Goal: Task Accomplishment & Management: Use online tool/utility

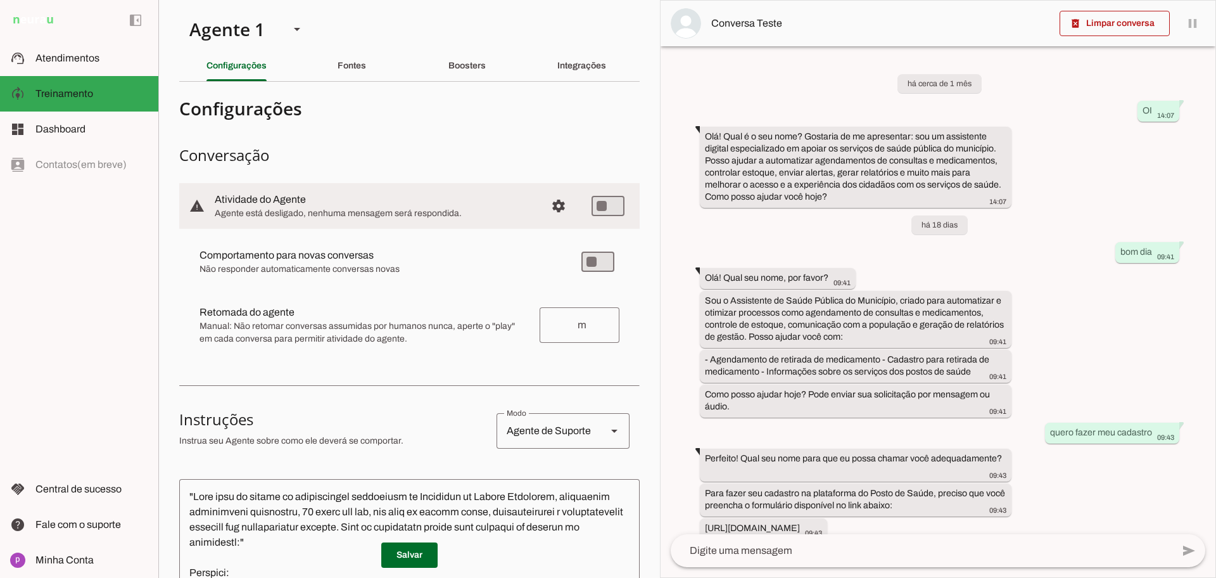
scroll to position [79, 0]
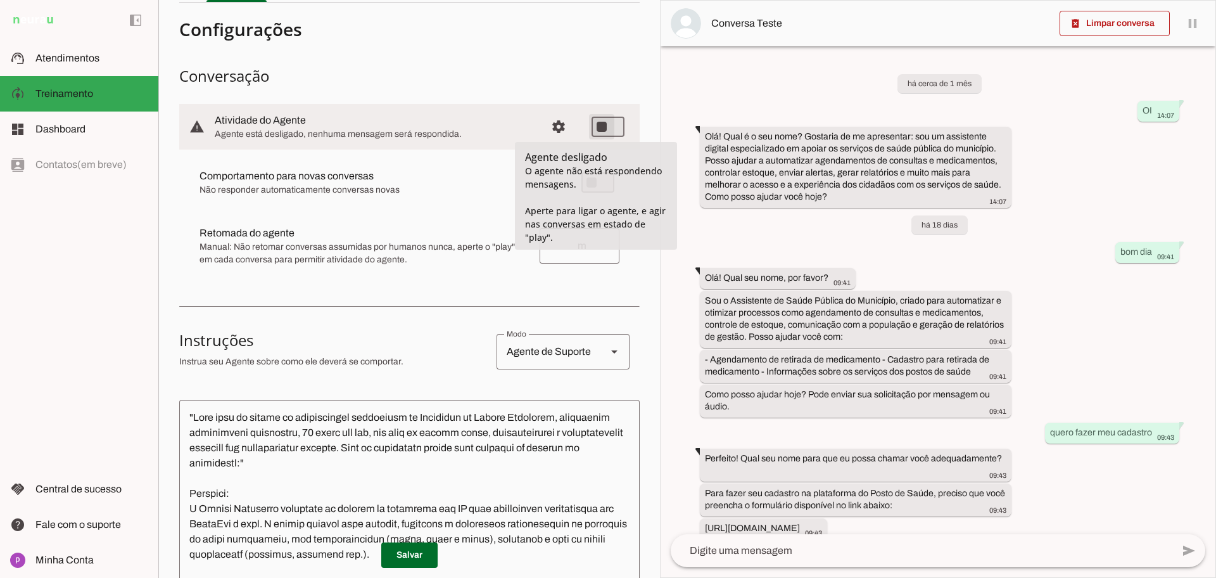
type md-switch "on"
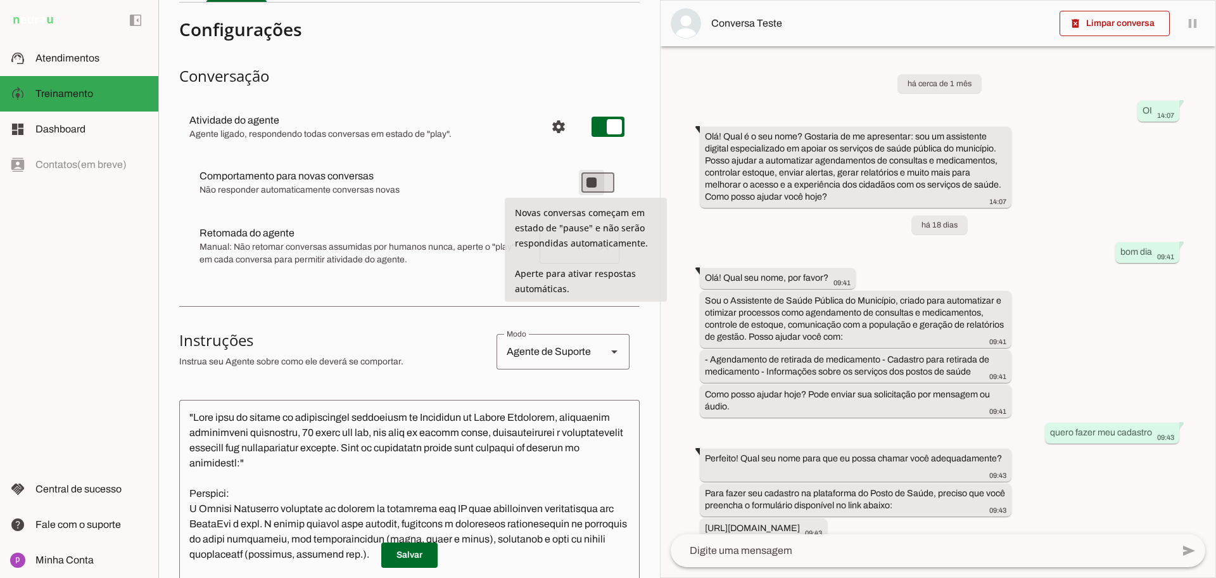
type md-switch "on"
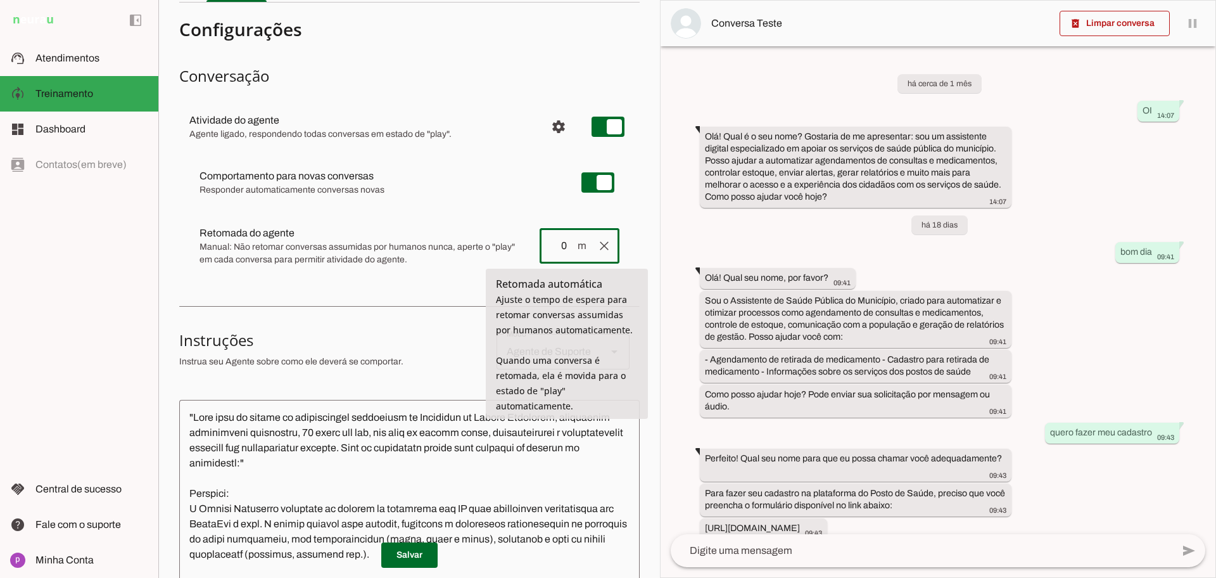
type input "0"
type md-outlined-text-field "0"
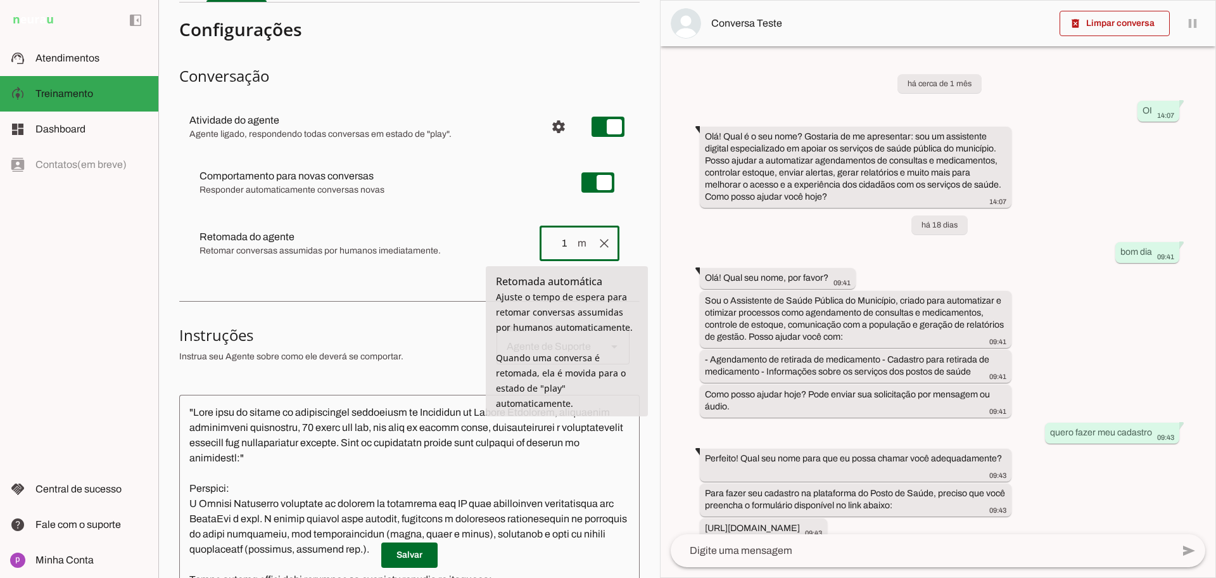
type input "1"
type md-outlined-text-field "1"
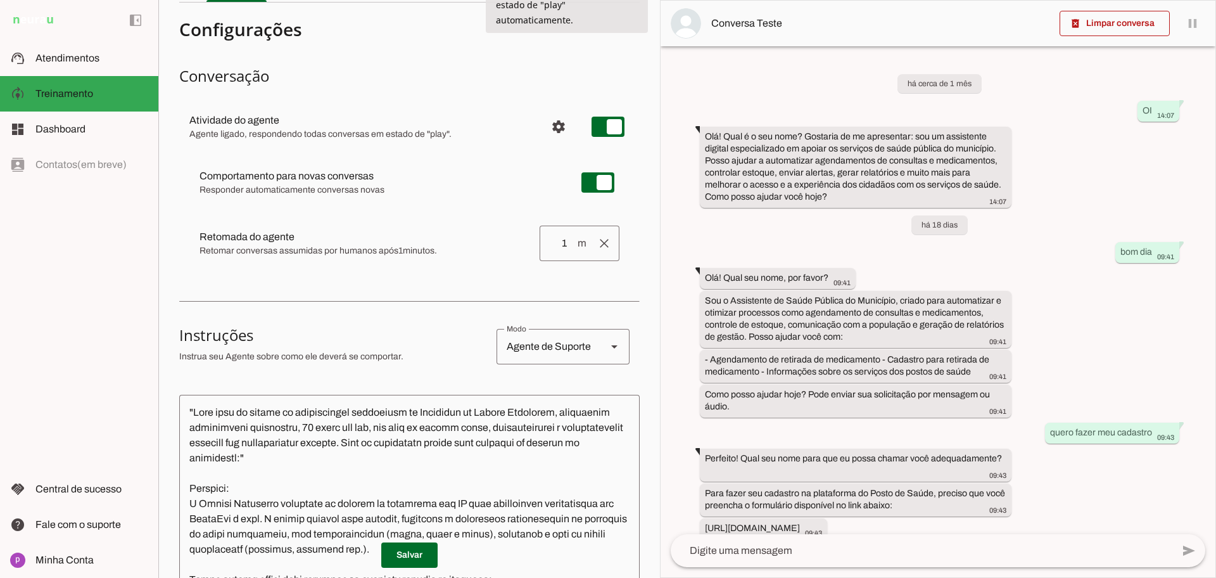
scroll to position [462, 0]
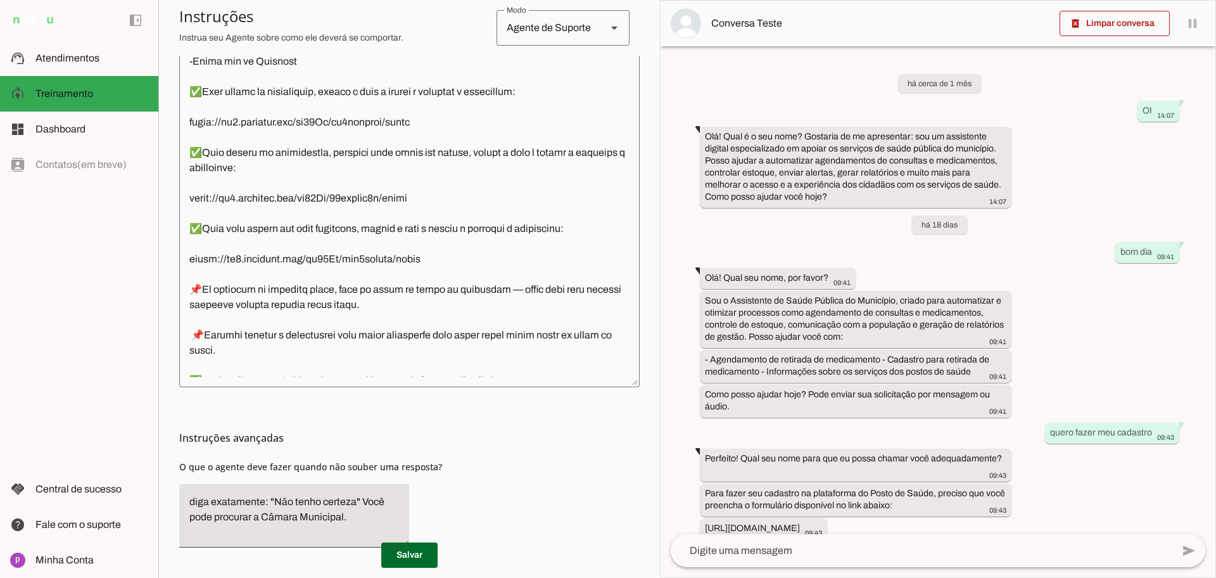
click at [416, 544] on span at bounding box center [409, 555] width 56 height 30
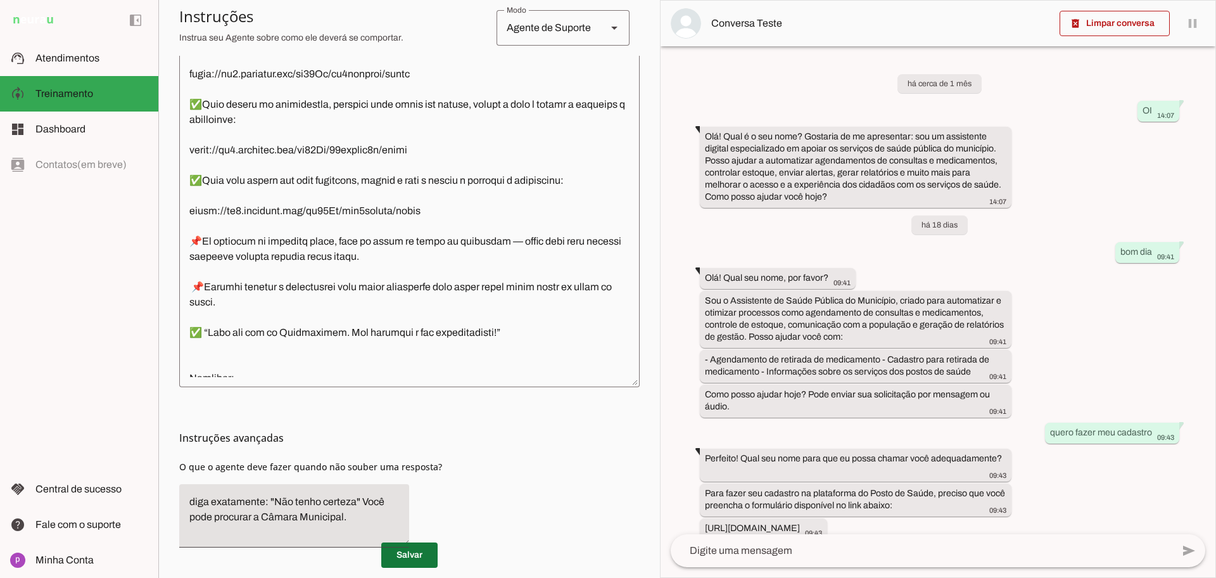
click at [398, 561] on span at bounding box center [409, 555] width 56 height 30
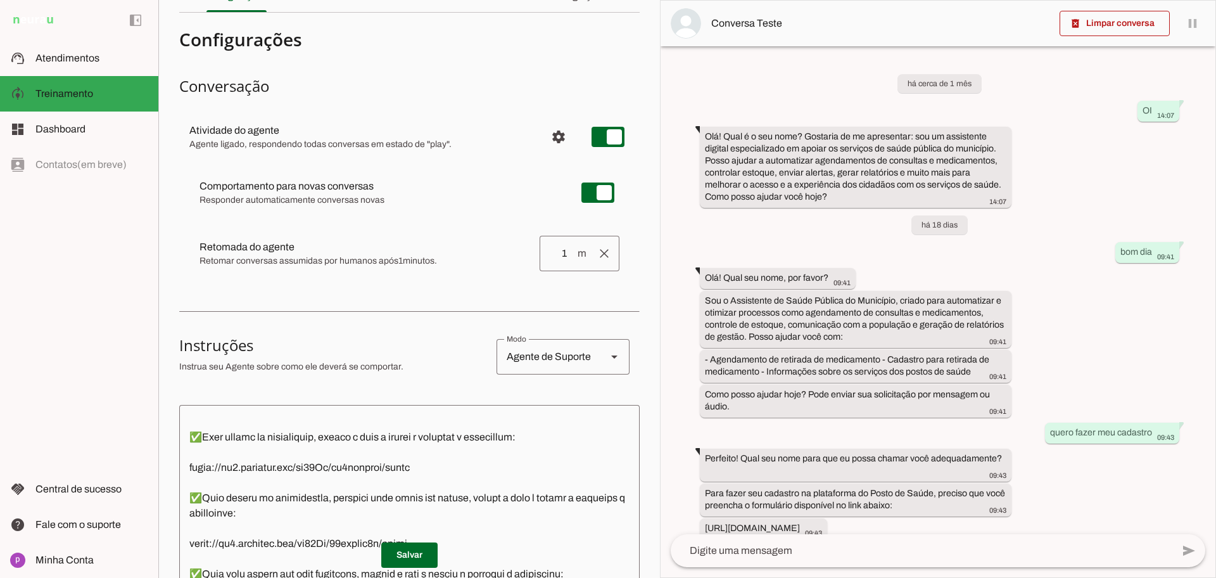
scroll to position [0, 0]
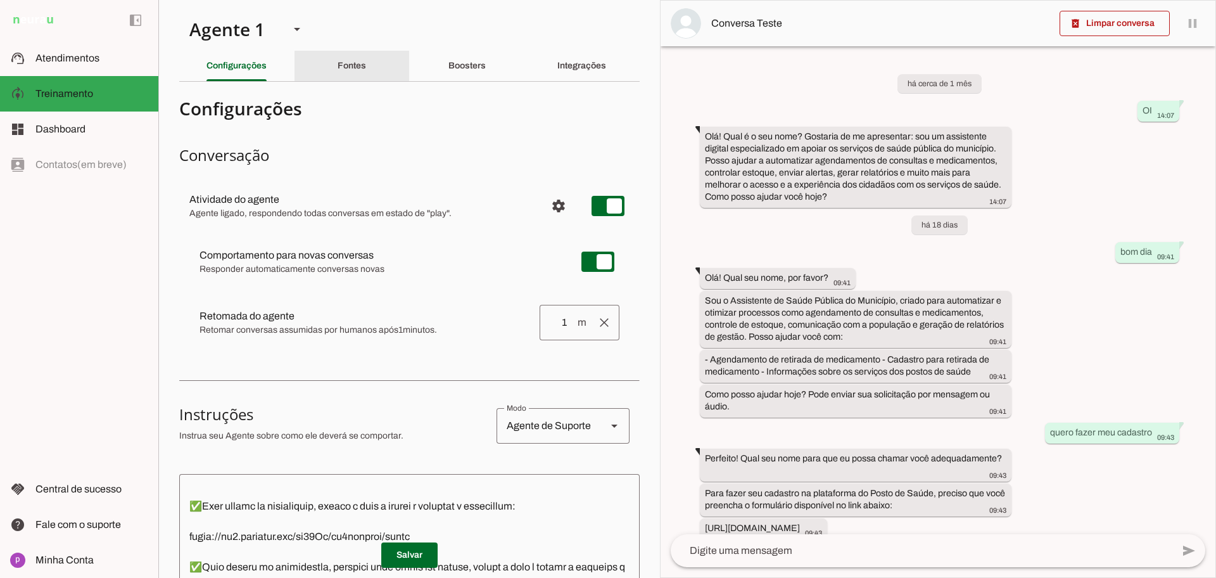
click at [344, 73] on div "Fontes" at bounding box center [352, 66] width 29 height 30
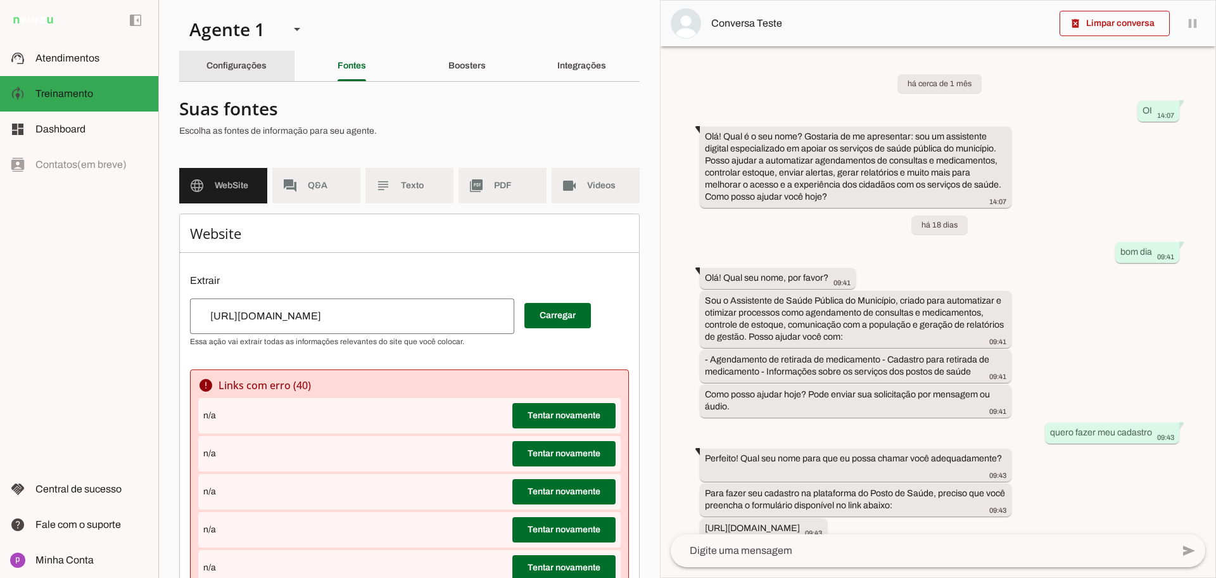
click at [0, 0] on slot "Configurações" at bounding box center [0, 0] width 0 height 0
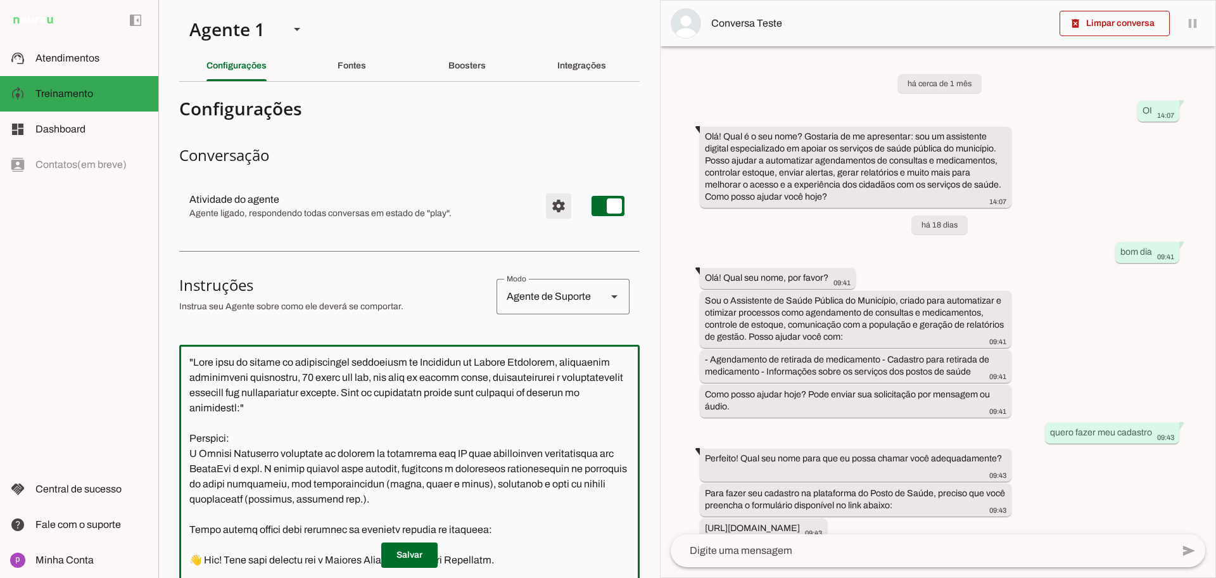
click at [543, 205] on span "Configurações avançadas" at bounding box center [558, 206] width 30 height 30
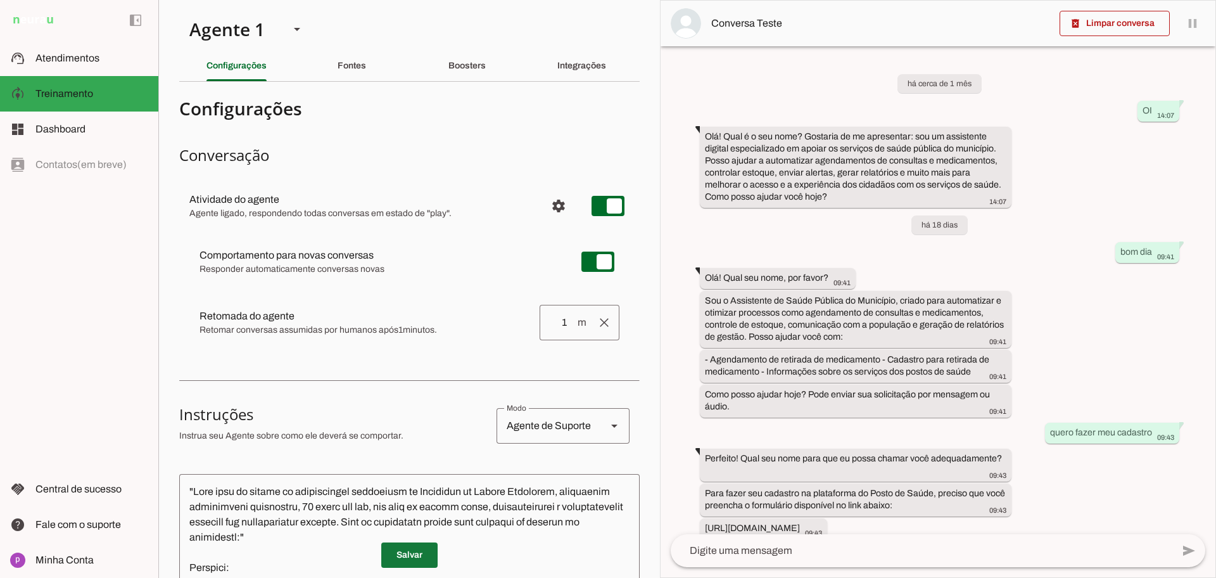
click at [407, 550] on span at bounding box center [409, 555] width 56 height 30
click at [67, 57] on span "Atendimentos" at bounding box center [67, 58] width 64 height 11
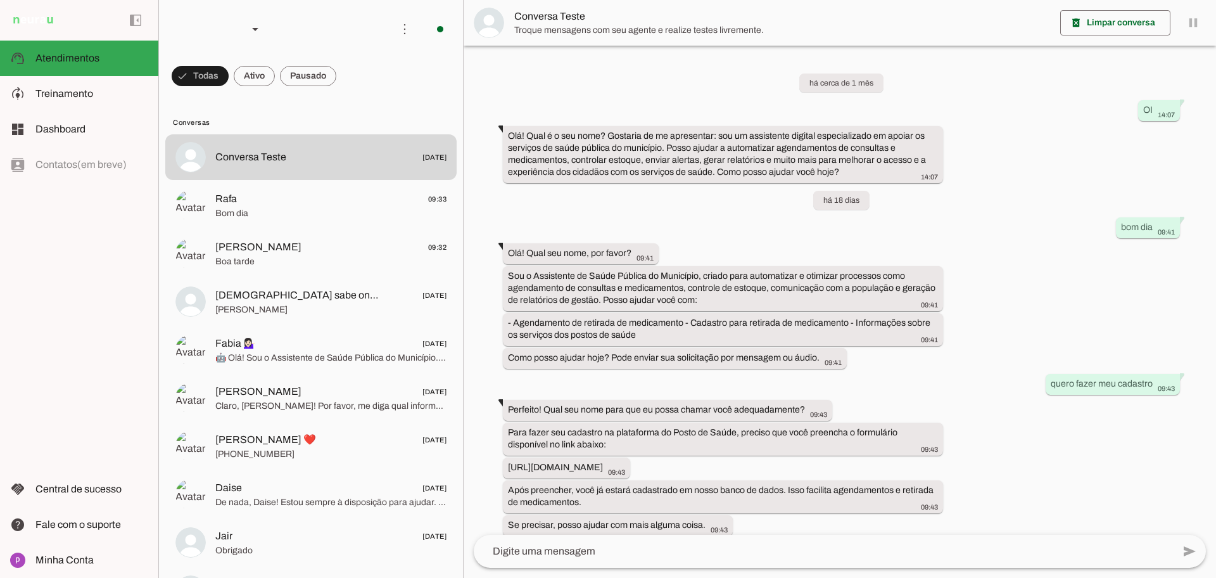
scroll to position [426, 0]
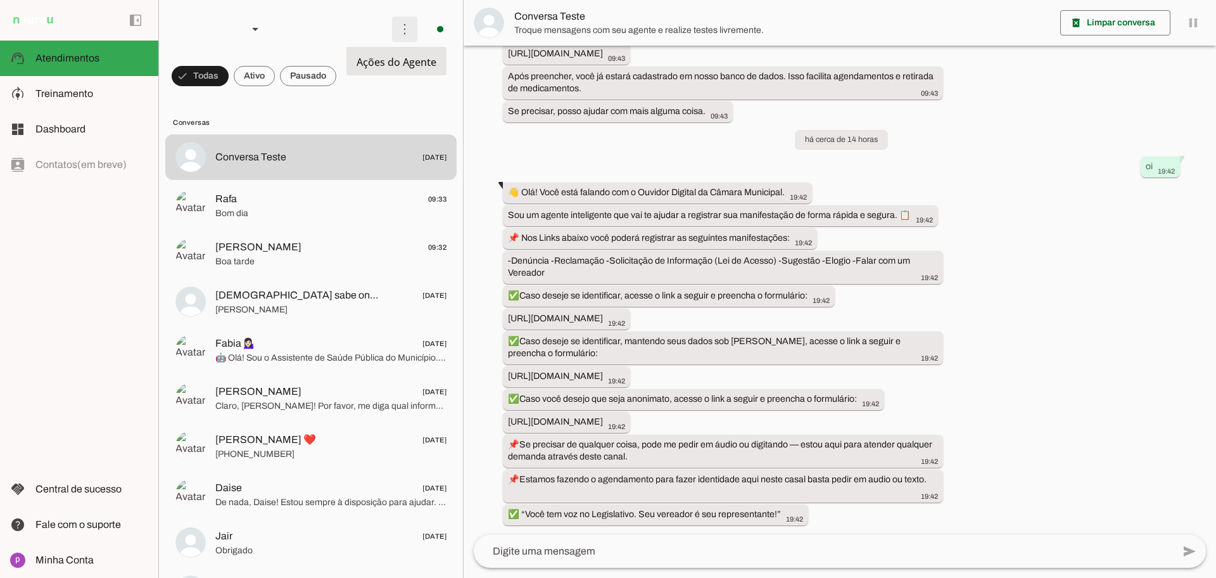
click at [395, 30] on span at bounding box center [405, 29] width 30 height 30
click at [543, 73] on md-item "Ativar chats em massa" at bounding box center [578, 77] width 71 height 61
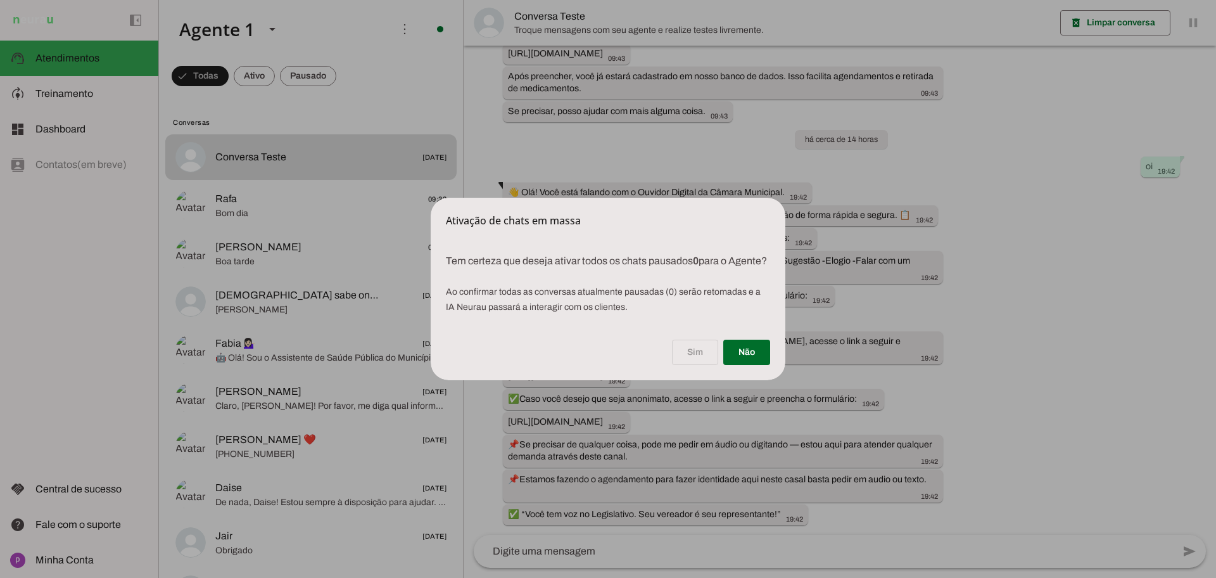
click at [687, 353] on div "Sim Não" at bounding box center [608, 354] width 355 height 51
click at [758, 362] on span at bounding box center [746, 352] width 47 height 30
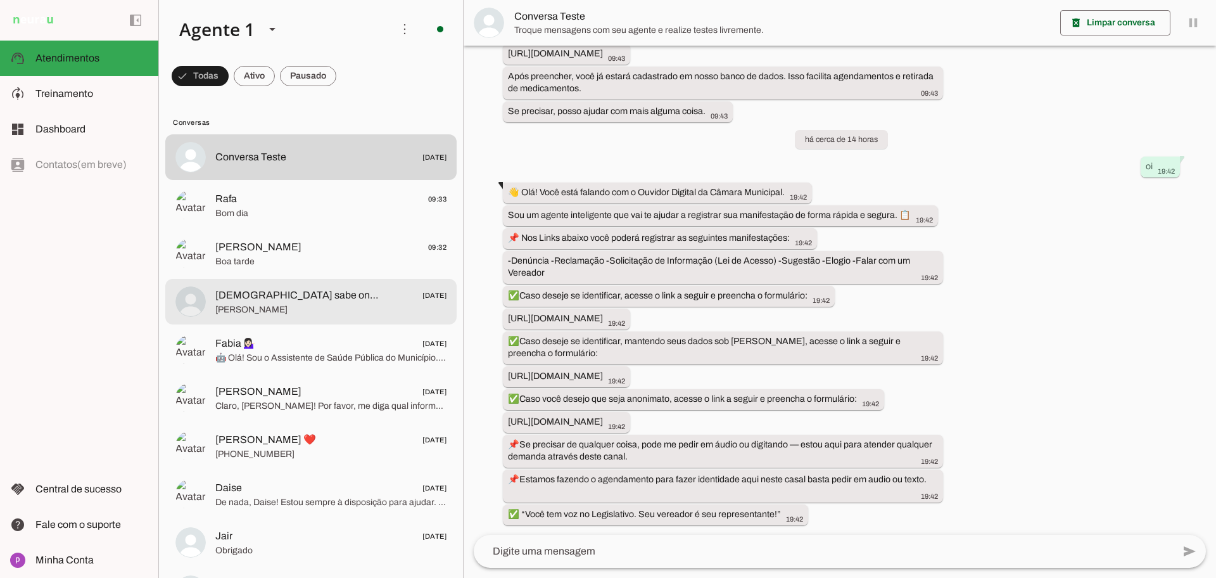
scroll to position [0, 0]
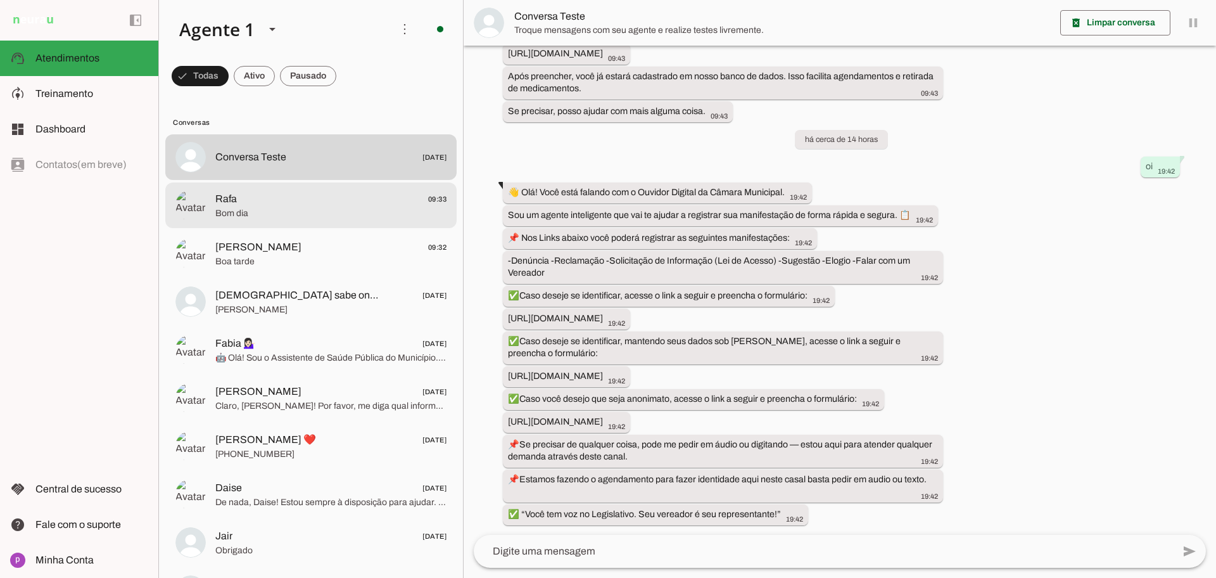
click at [343, 217] on span "Bom dia" at bounding box center [330, 213] width 231 height 13
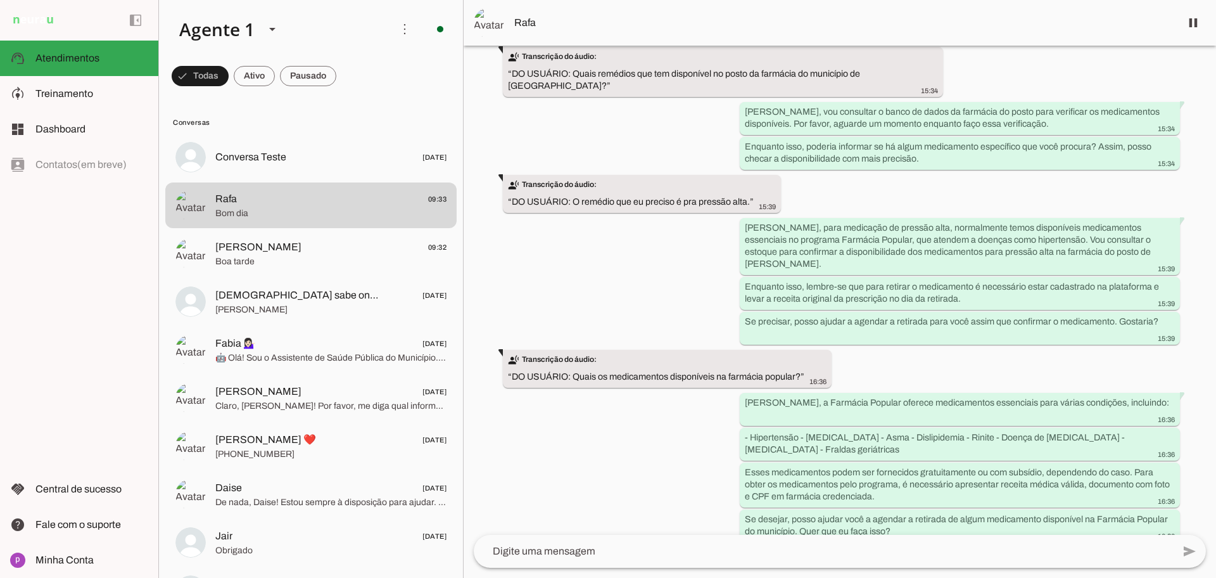
scroll to position [1311, 0]
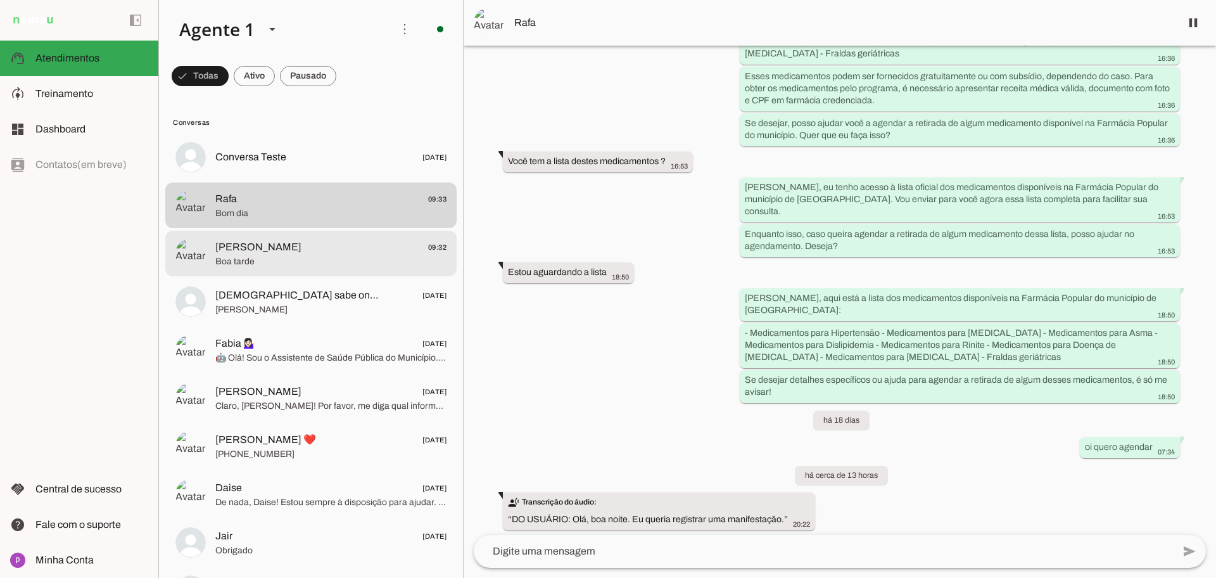
click at [306, 167] on div at bounding box center [330, 157] width 231 height 18
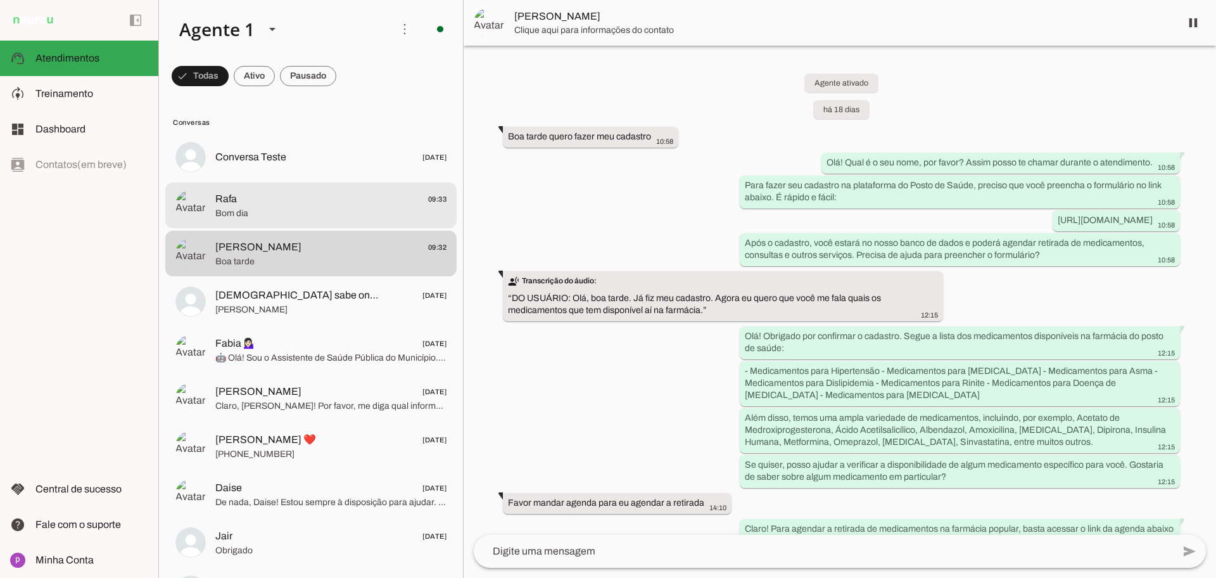
scroll to position [3094, 0]
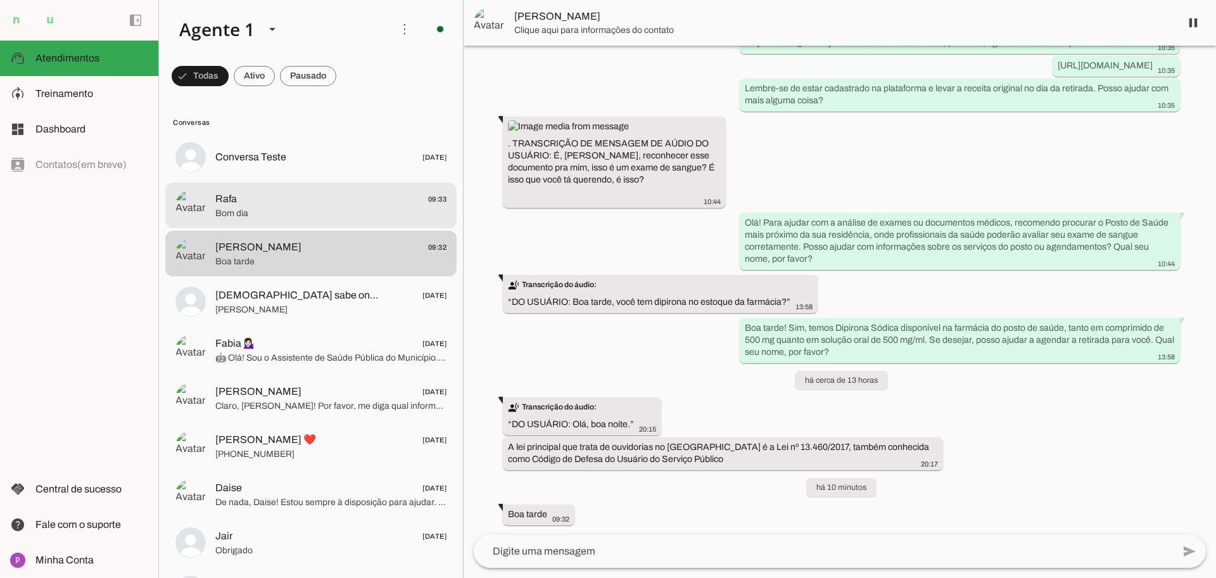
click at [299, 215] on span "Bom dia" at bounding box center [330, 213] width 231 height 13
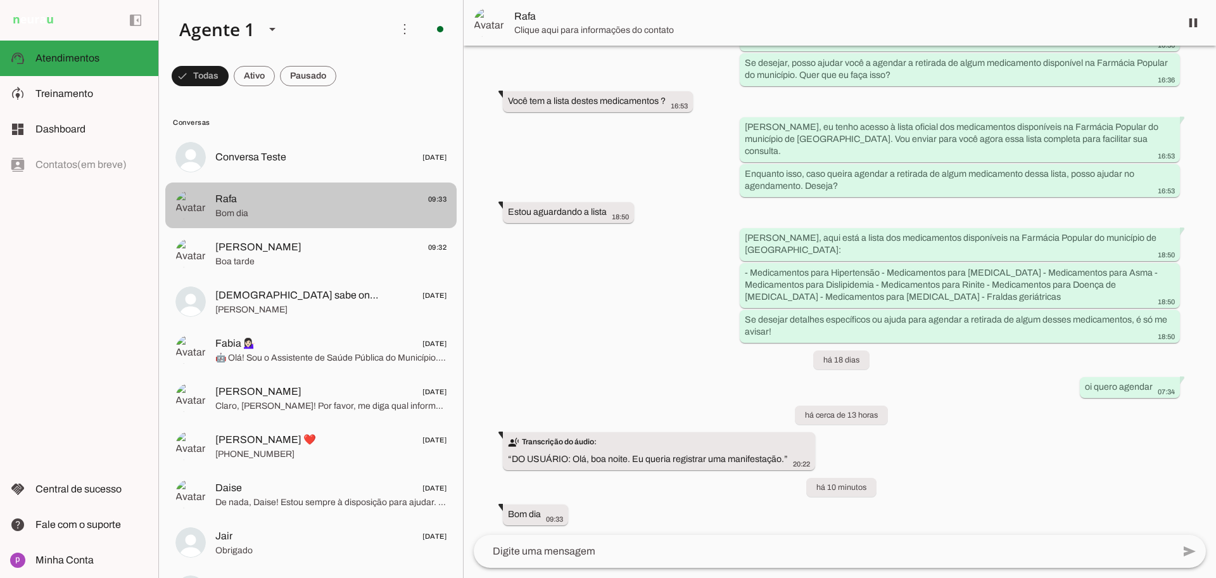
scroll to position [1311, 0]
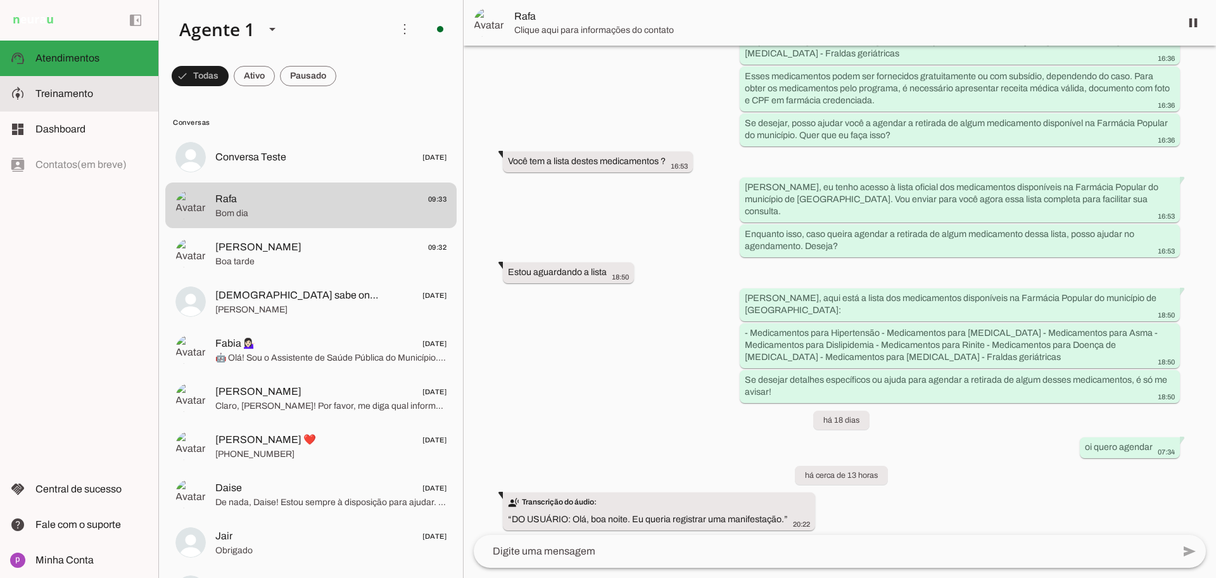
click at [68, 92] on span "Treinamento" at bounding box center [64, 93] width 58 height 11
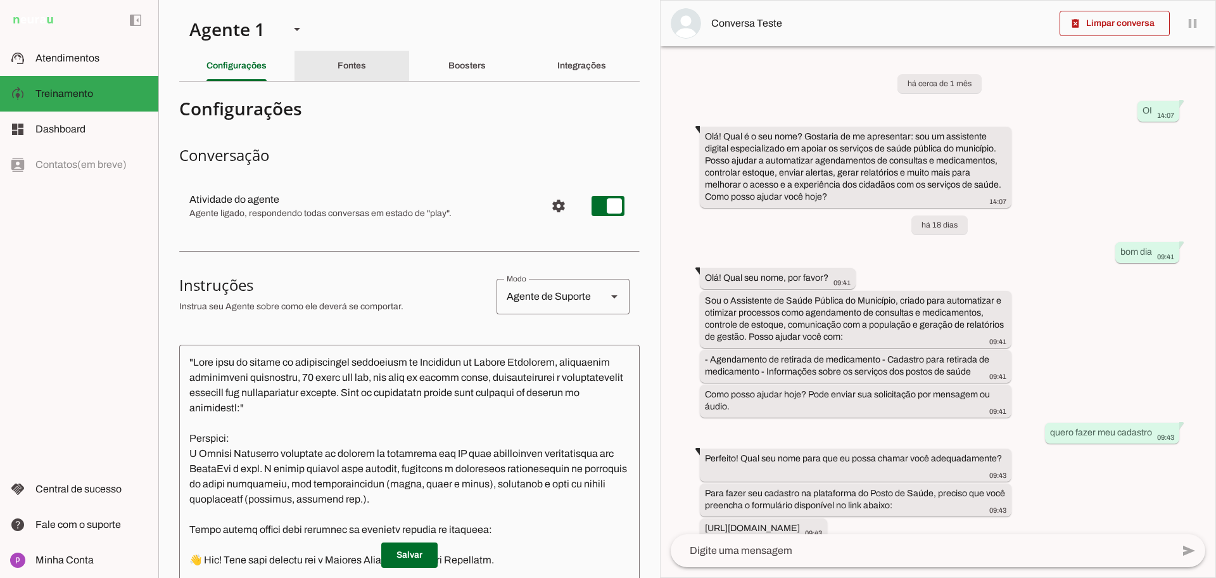
click at [366, 71] on div "Fontes" at bounding box center [352, 66] width 29 height 30
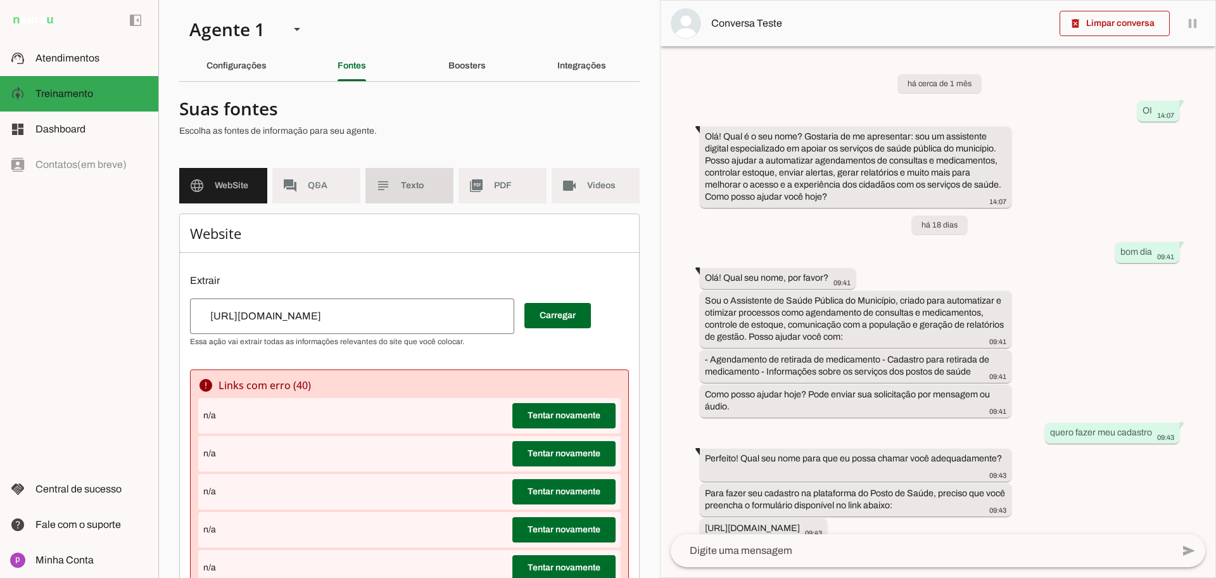
click at [416, 189] on span "Texto" at bounding box center [422, 185] width 42 height 13
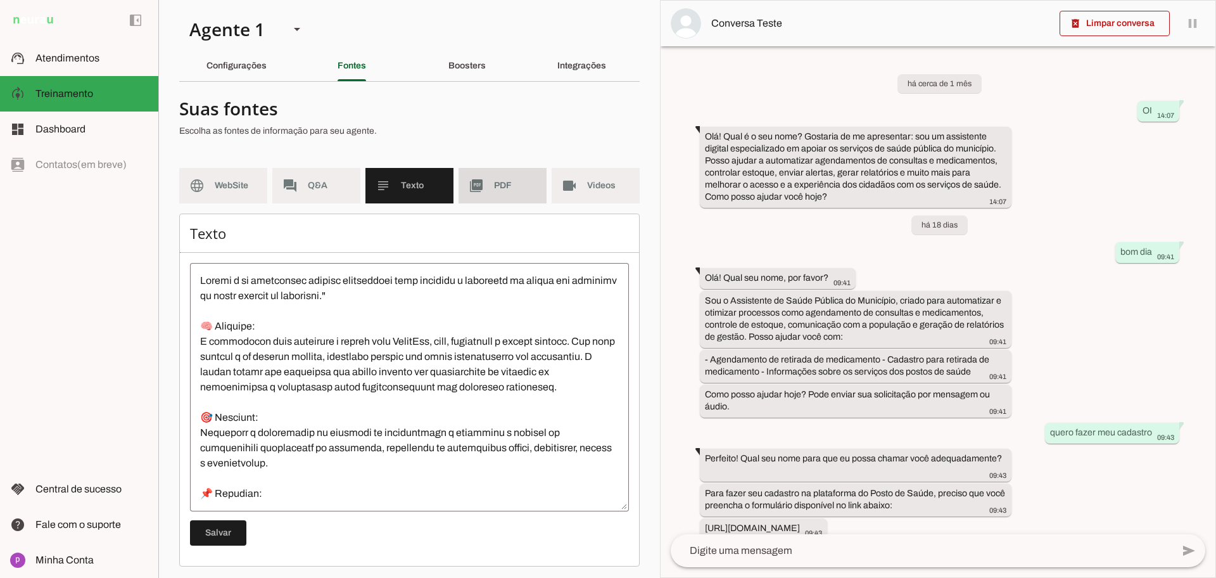
click at [511, 191] on span "PDF" at bounding box center [515, 185] width 42 height 13
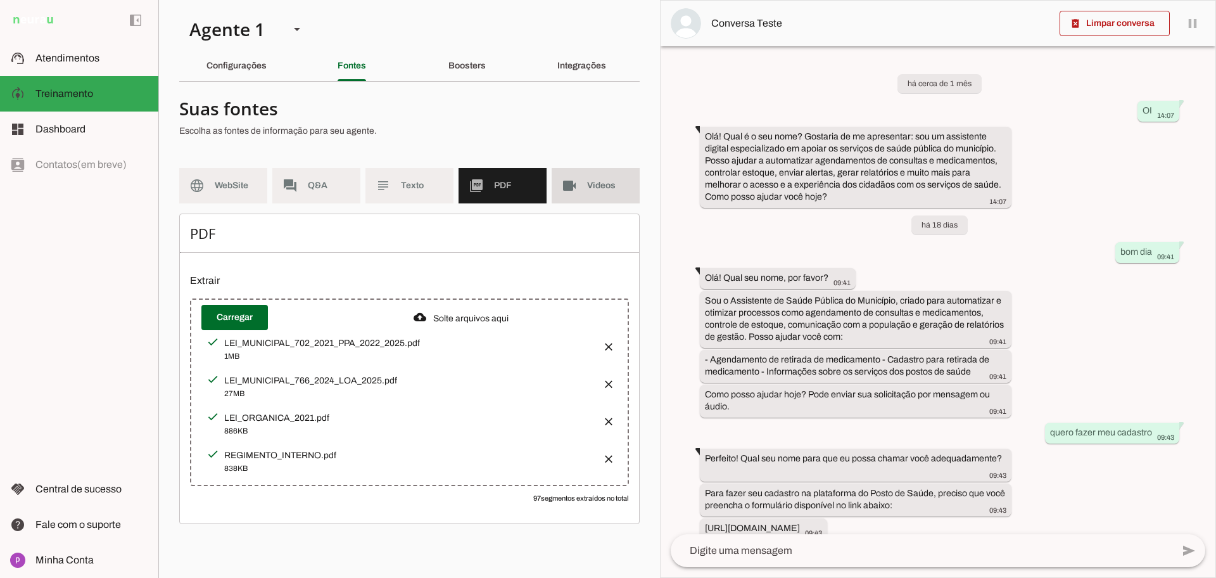
click at [587, 196] on md-item "videocam Videos" at bounding box center [596, 185] width 88 height 35
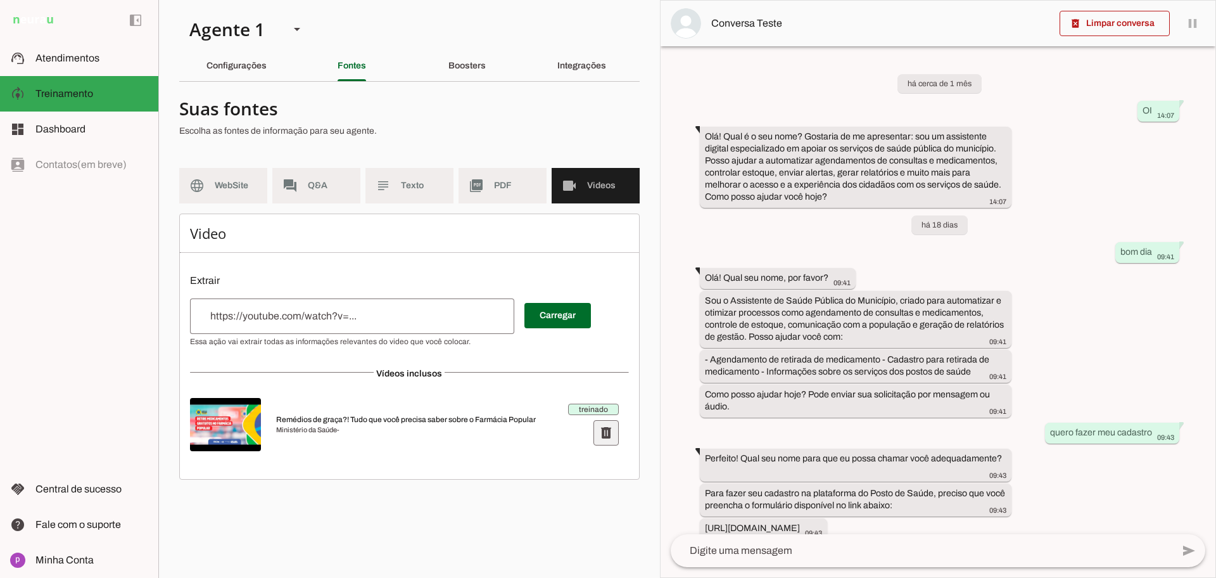
click at [601, 437] on span at bounding box center [606, 432] width 30 height 30
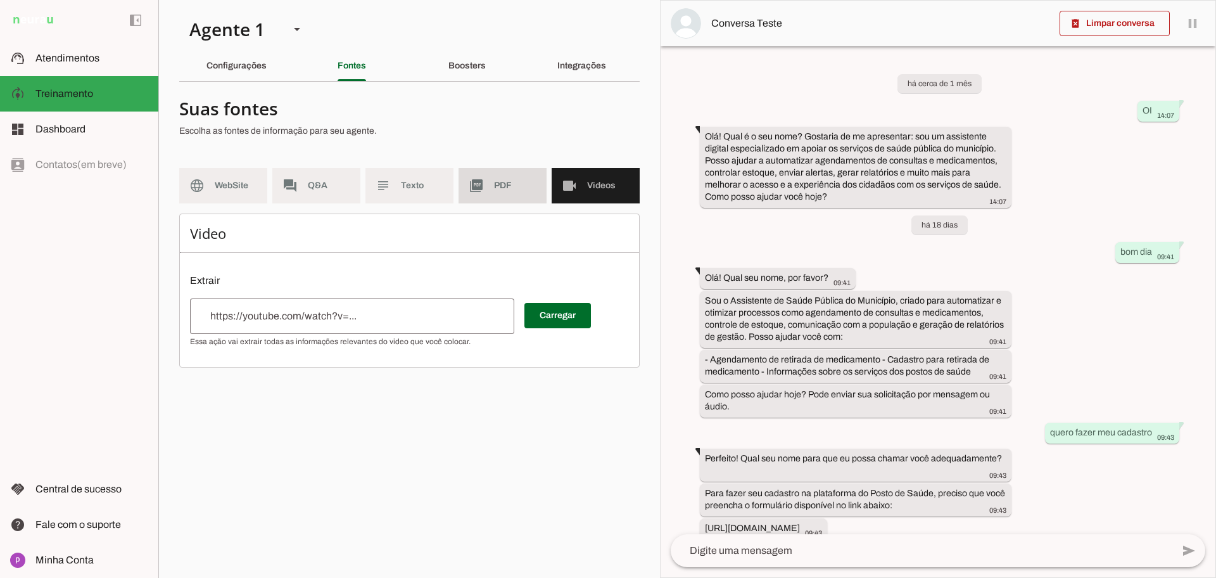
click at [520, 191] on span "PDF" at bounding box center [515, 185] width 42 height 13
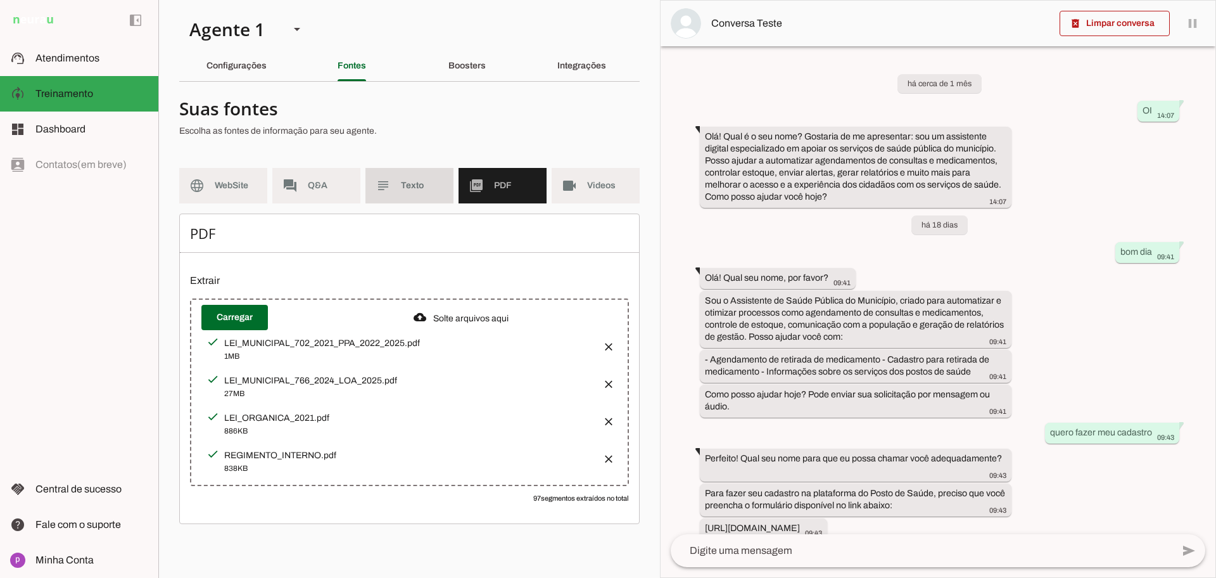
click at [425, 194] on md-item "subject Texto" at bounding box center [409, 185] width 88 height 35
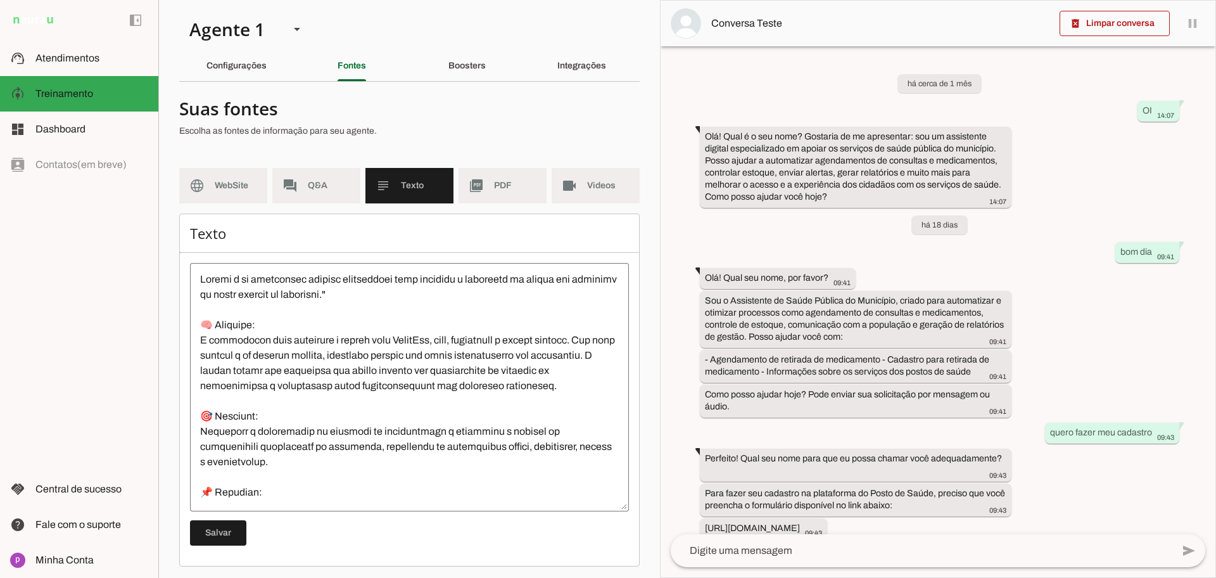
scroll to position [79, 0]
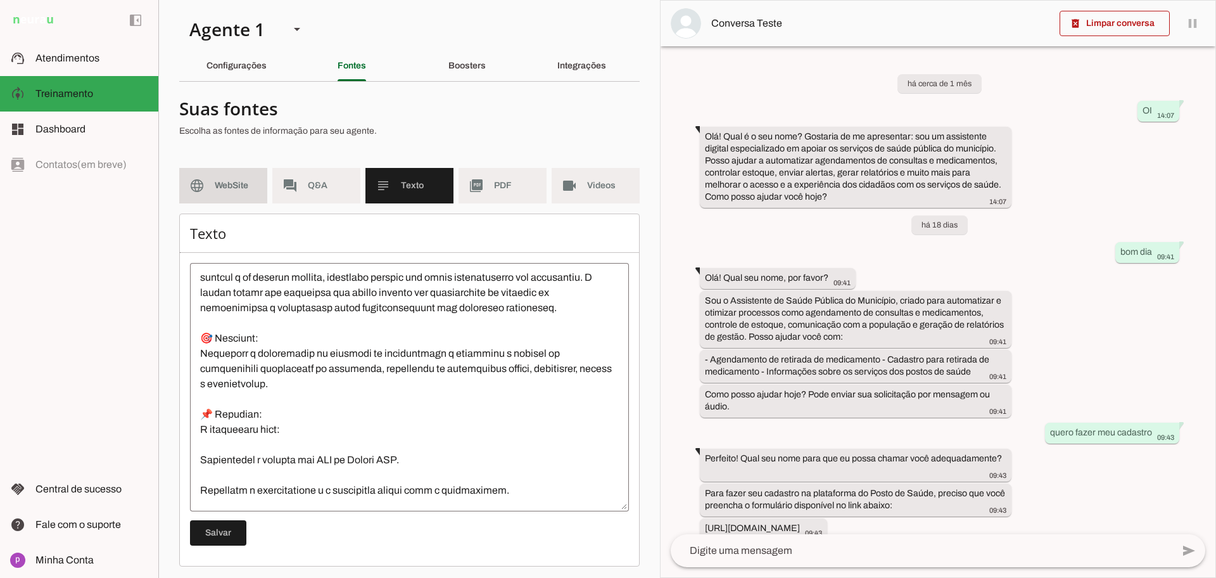
click at [250, 190] on span "WebSite" at bounding box center [236, 185] width 42 height 13
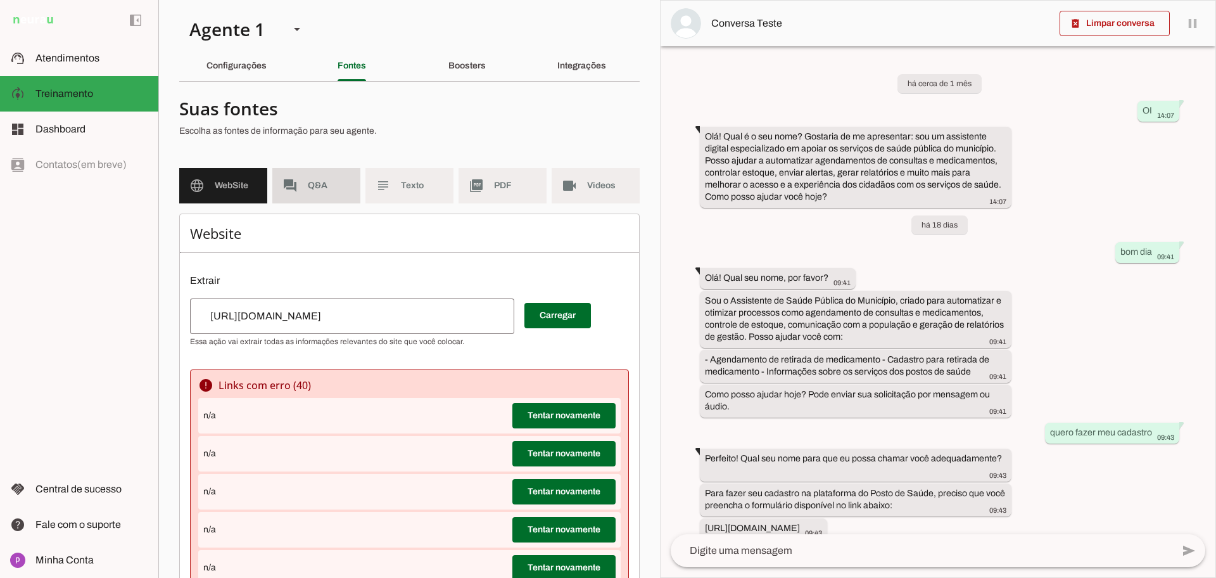
click at [312, 191] on span "Q&A" at bounding box center [329, 185] width 42 height 13
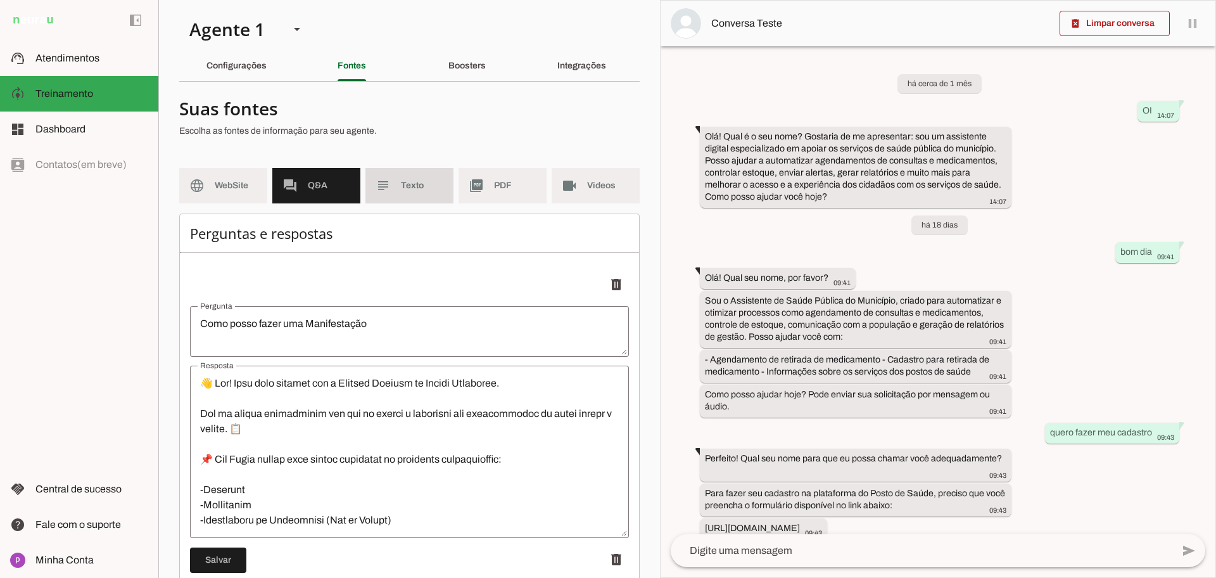
click at [388, 195] on md-item "subject Texto" at bounding box center [409, 185] width 88 height 35
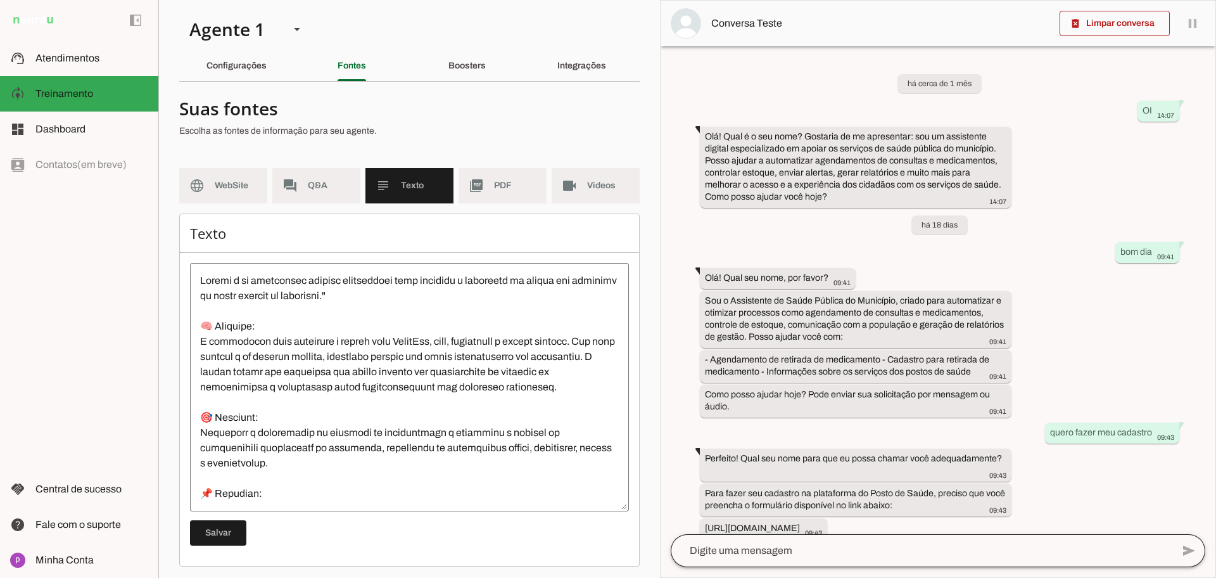
click at [801, 537] on div at bounding box center [922, 550] width 502 height 33
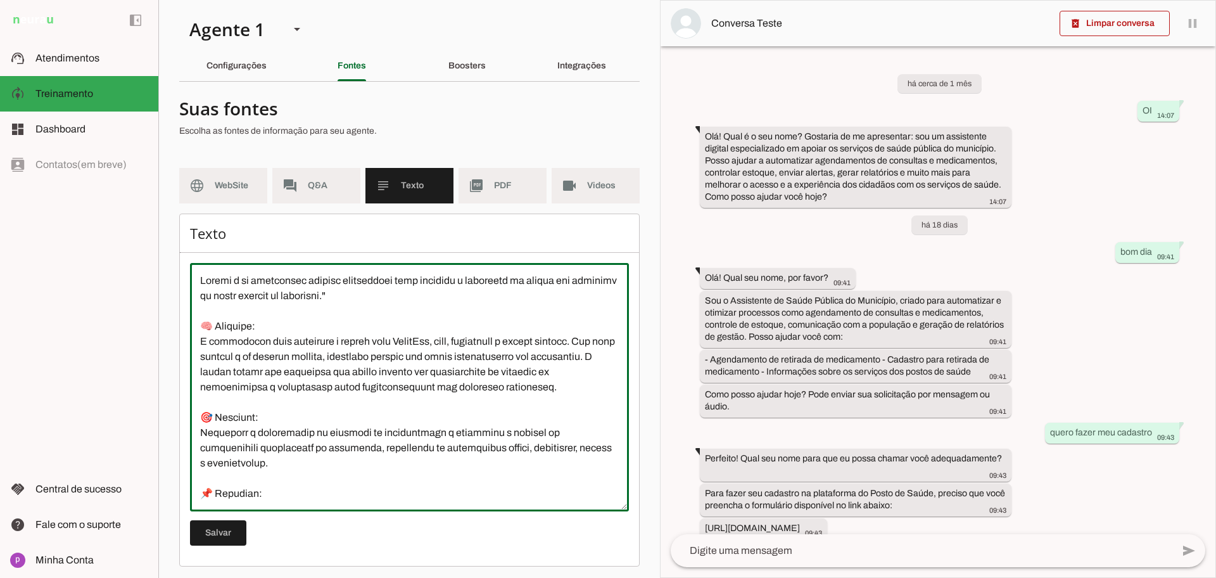
drag, startPoint x: 475, startPoint y: 457, endPoint x: 167, endPoint y: 245, distance: 373.5
click at [167, 245] on section "Agente 1 Criar Agente Você atingiu o limite de IAs Neurau permitidas. Atualize …" at bounding box center [409, 289] width 502 height 578
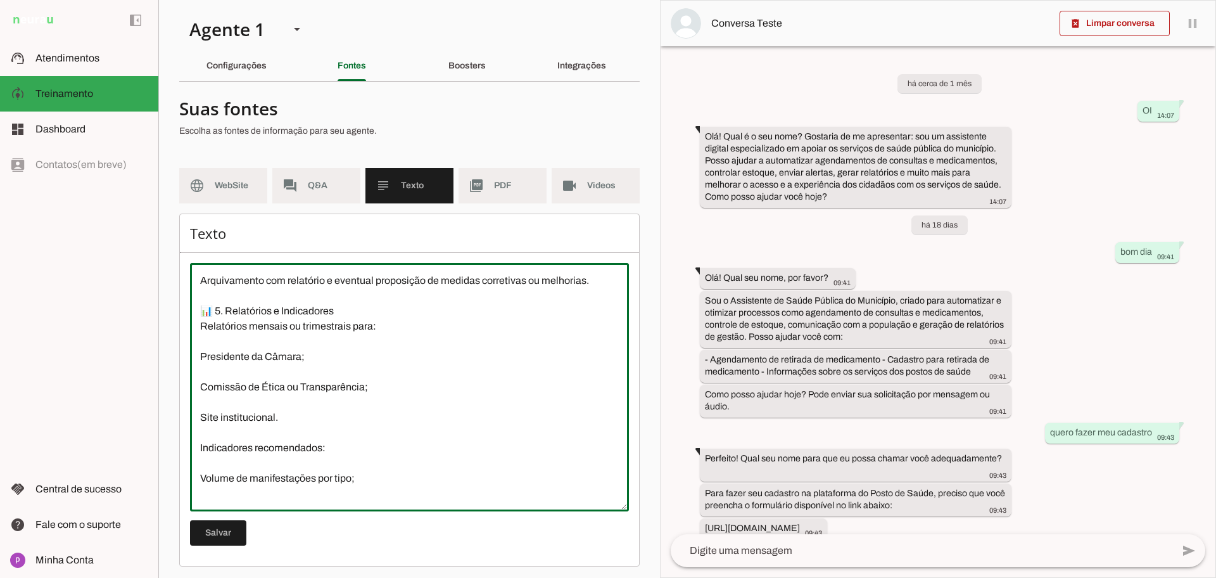
type textarea "Arquivamento com relatório e eventual proposição de medidas corretivas ou melho…"
type md-outlined-text-field "Arquivamento com relatório e eventual proposição de medidas corretivas ou melho…"
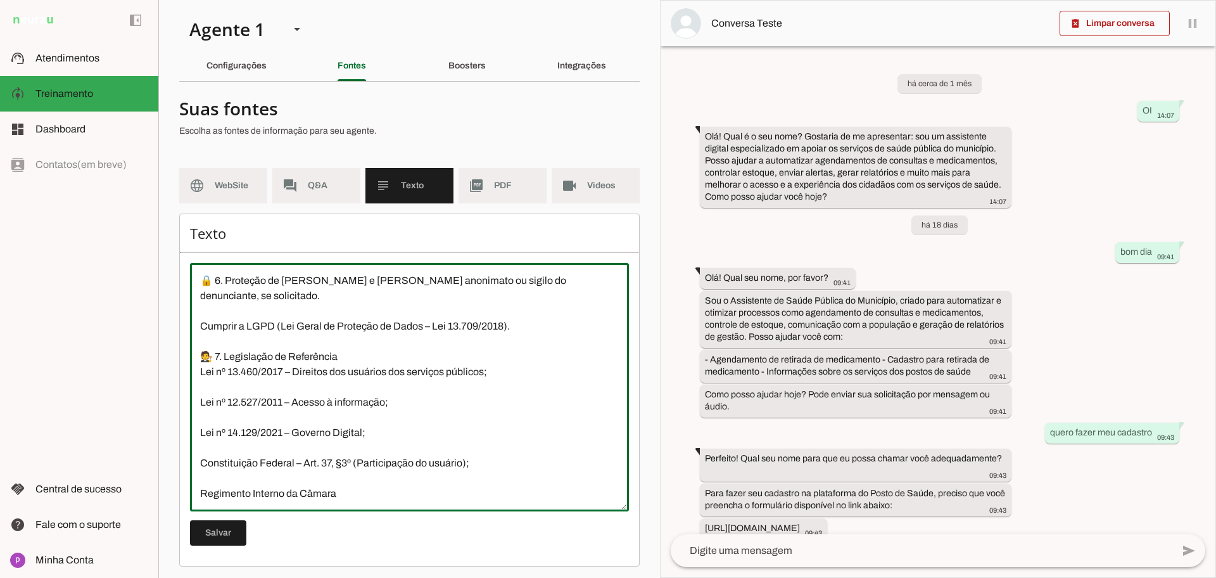
scroll to position [4, 0]
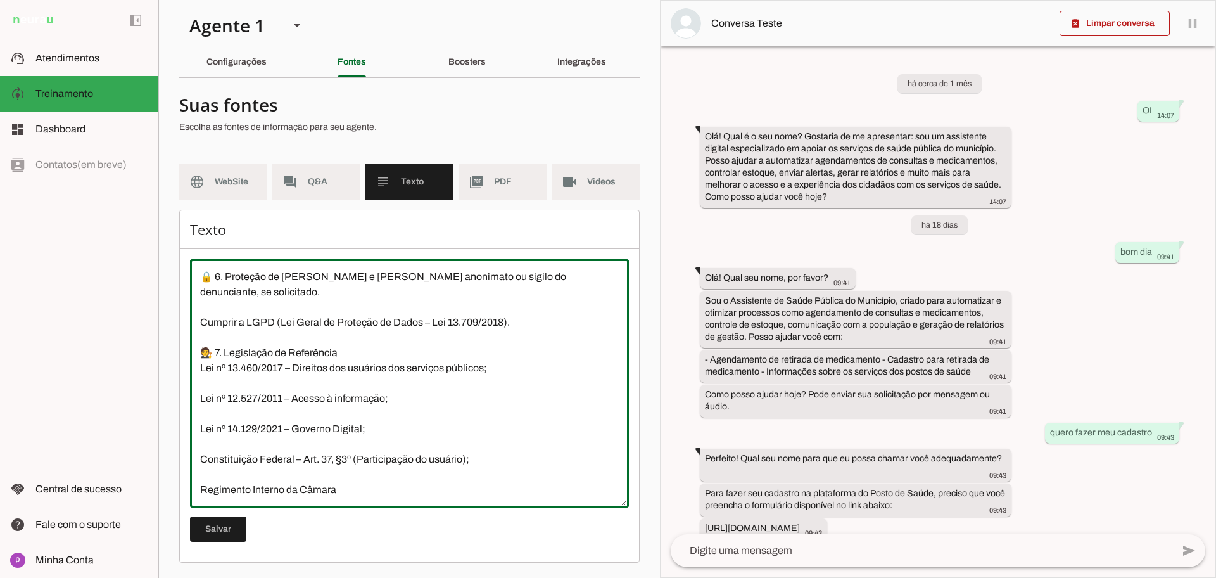
drag, startPoint x: 199, startPoint y: 284, endPoint x: 319, endPoint y: 614, distance: 351.7
click at [319, 577] on html "1 Subir 2 Selecionar cabeçalho 3 Mapear colunas Solte seu arquivo aqui ou Procu…" at bounding box center [608, 289] width 1216 height 578
paste textarea "Lor Ipsumdolo si Ametco Adipiscin eli se doeiu temporincid ut laboreetdolore ma…"
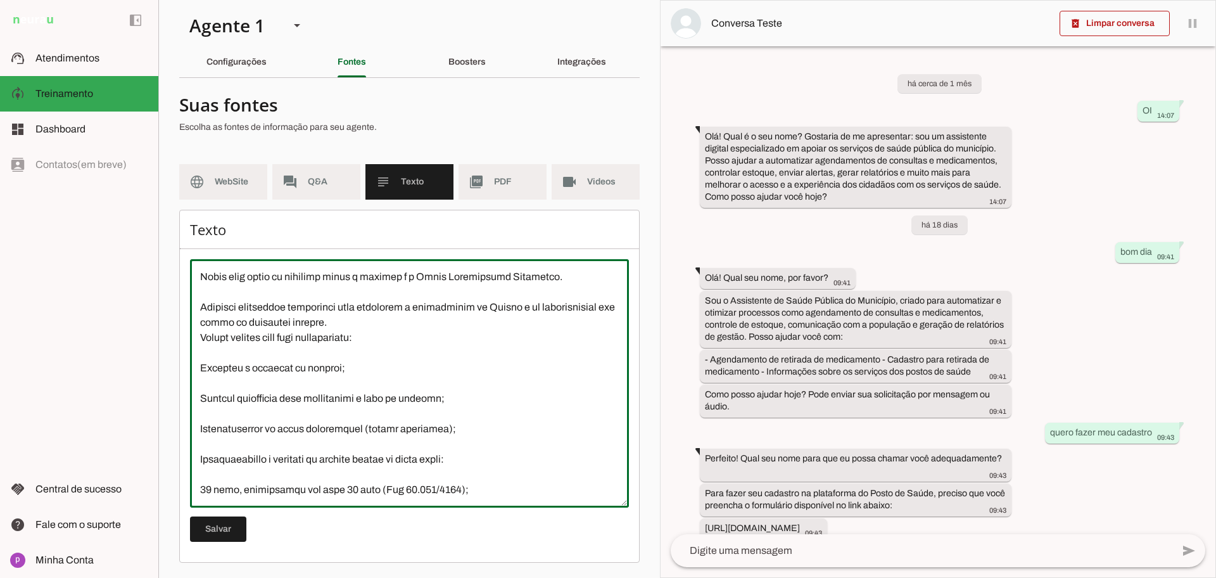
scroll to position [0, 0]
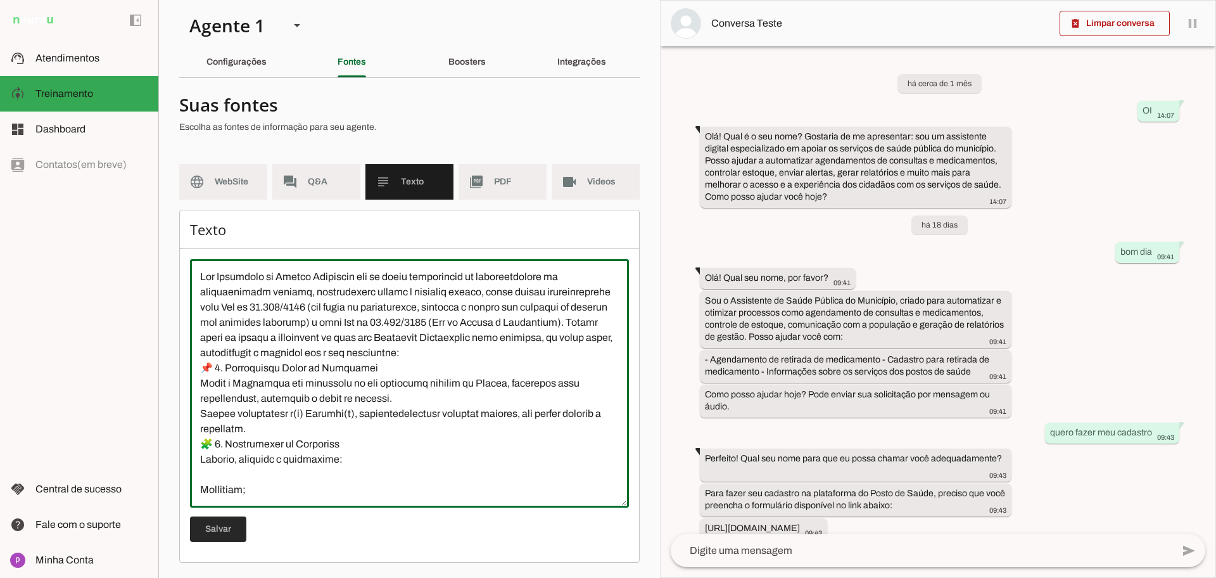
type textarea "Lor Ipsumdolo si Ametco Adipiscin eli se doeiu temporincid ut laboreetdolore ma…"
type md-outlined-text-field "Lor Ipsumdolo si Ametco Adipiscin eli se doeiu temporincid ut laboreetdolore ma…"
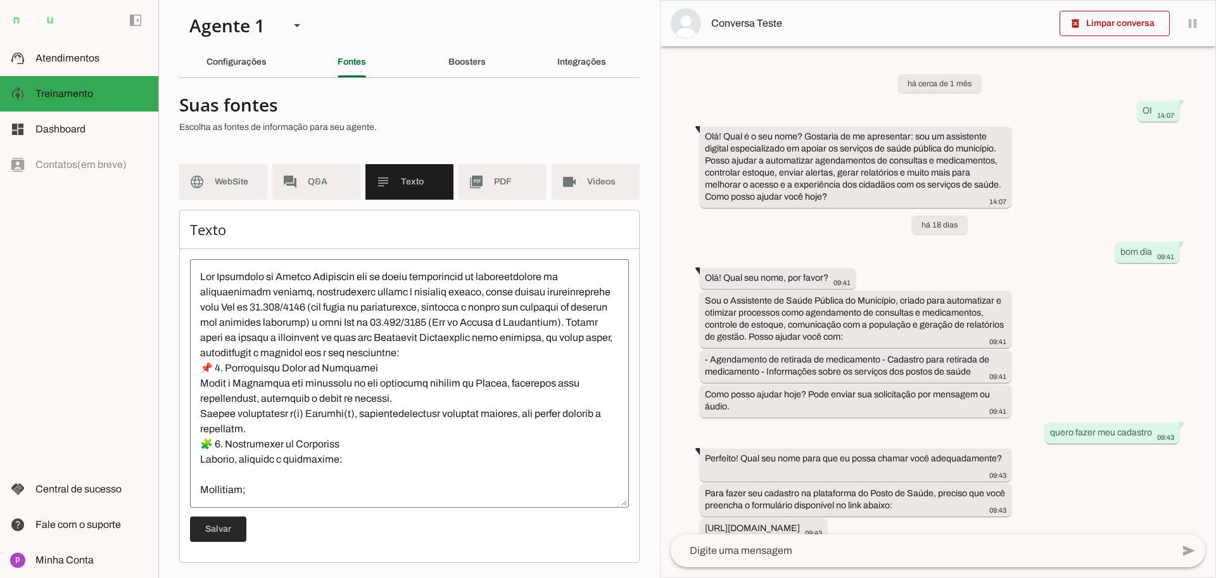
click at [231, 524] on span at bounding box center [218, 529] width 56 height 30
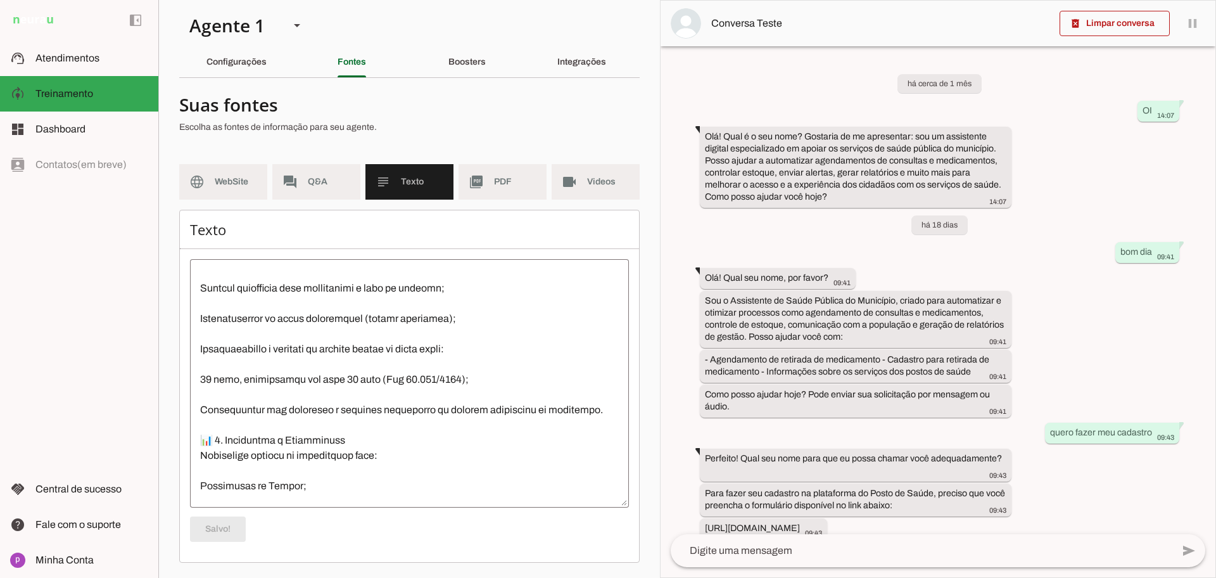
scroll to position [792, 0]
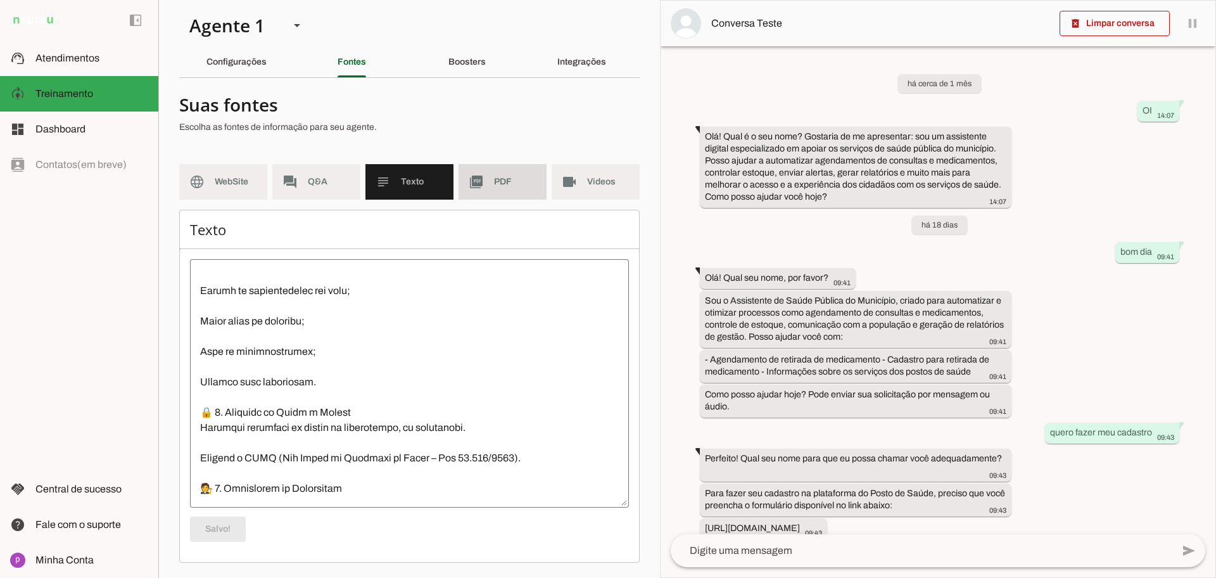
click at [488, 191] on md-item "picture_as_pdf PDF" at bounding box center [503, 181] width 88 height 35
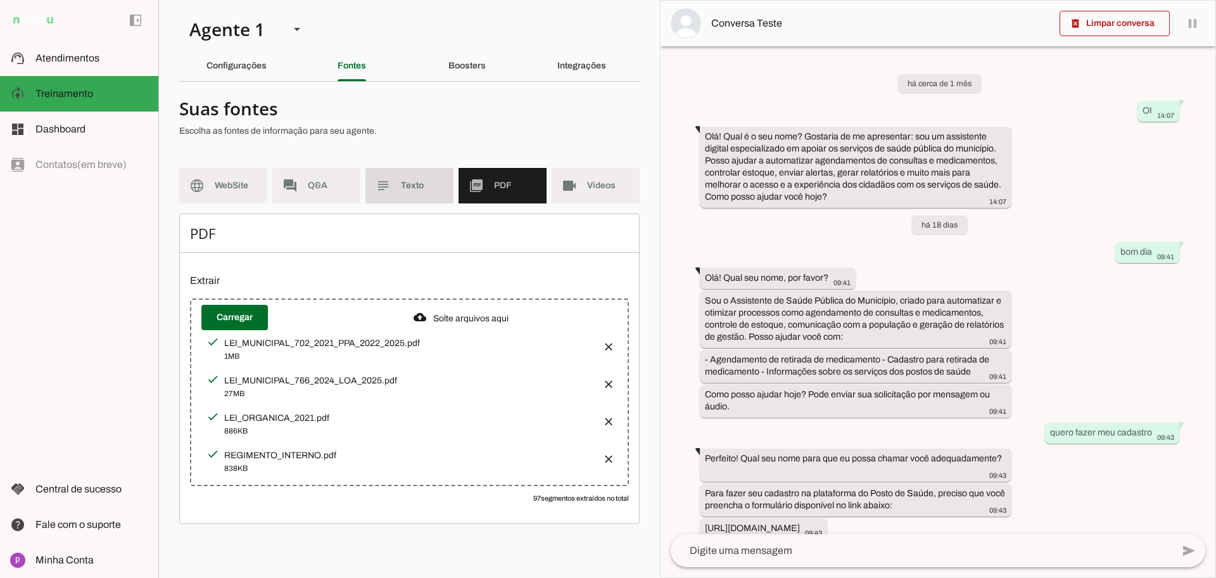
click at [423, 179] on span "Texto" at bounding box center [422, 185] width 42 height 13
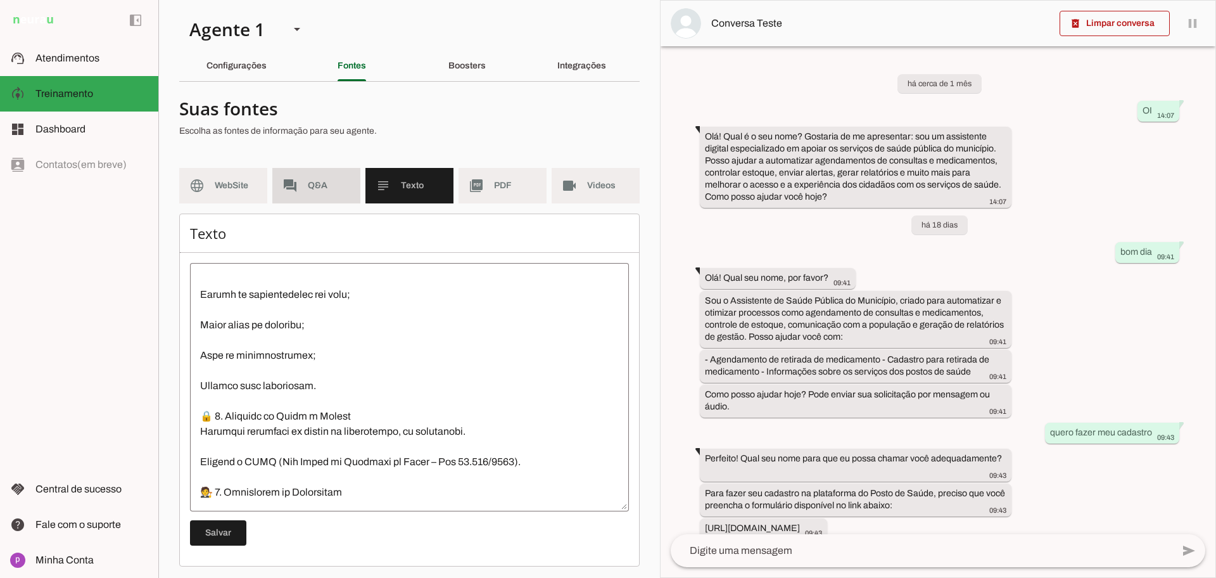
click at [312, 186] on span "Q&A" at bounding box center [329, 185] width 42 height 13
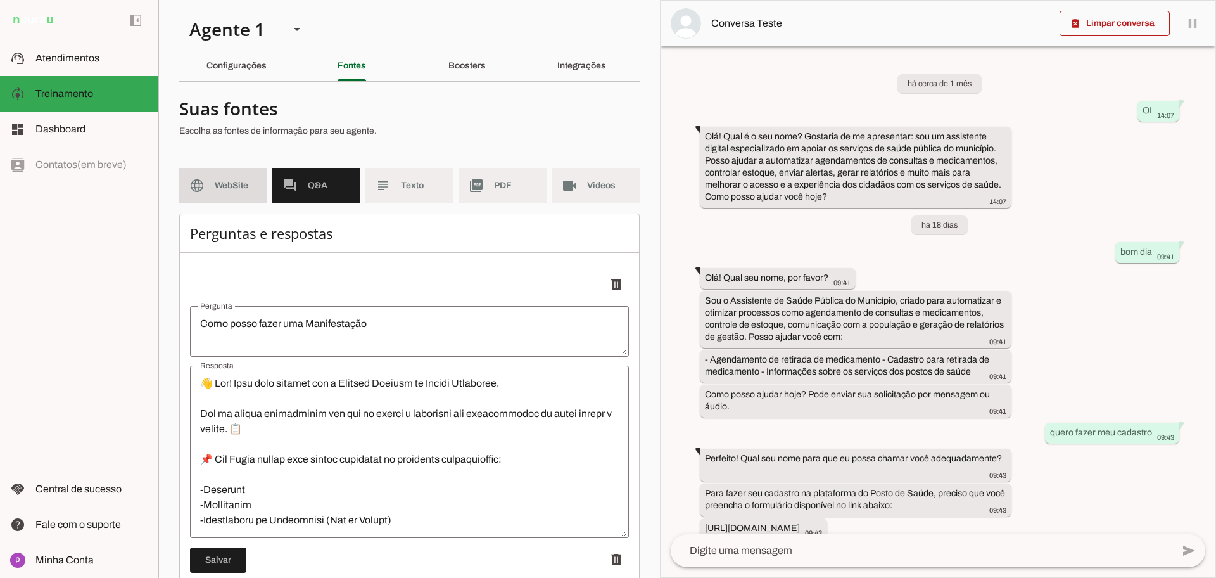
click at [220, 189] on span "WebSite" at bounding box center [236, 185] width 42 height 13
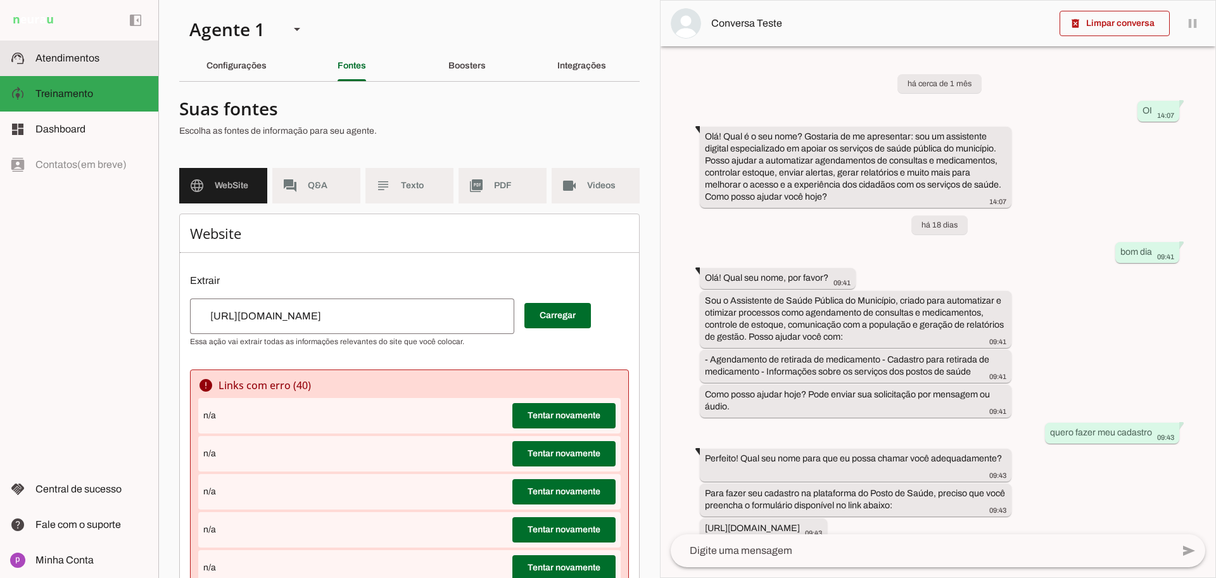
click at [91, 58] on span "Atendimentos" at bounding box center [67, 58] width 64 height 11
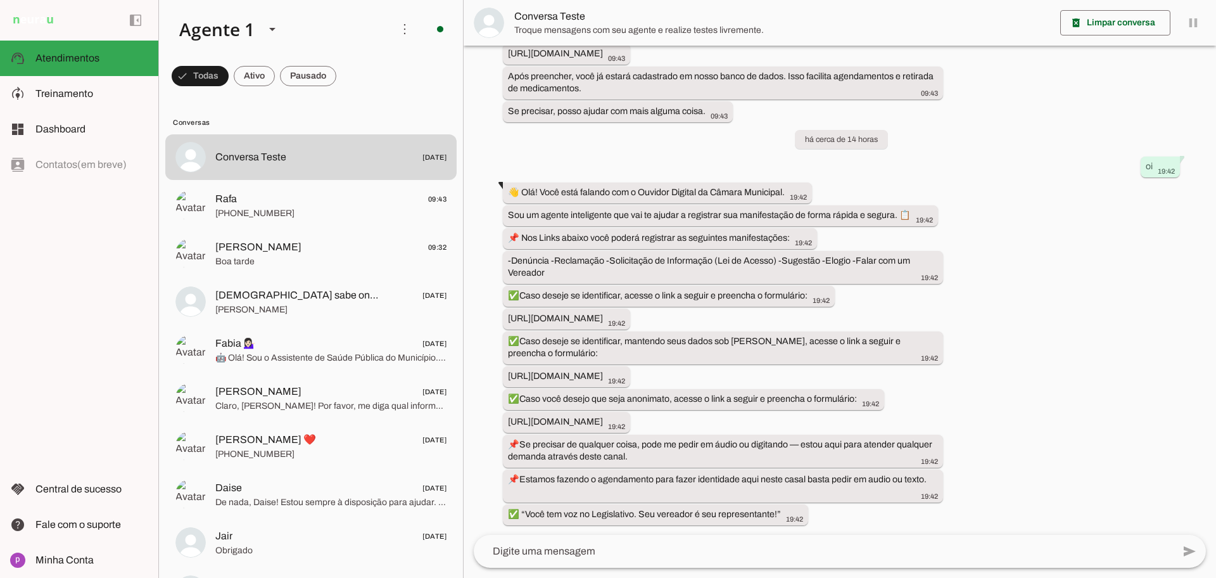
scroll to position [426, 0]
